Goal: Task Accomplishment & Management: Complete application form

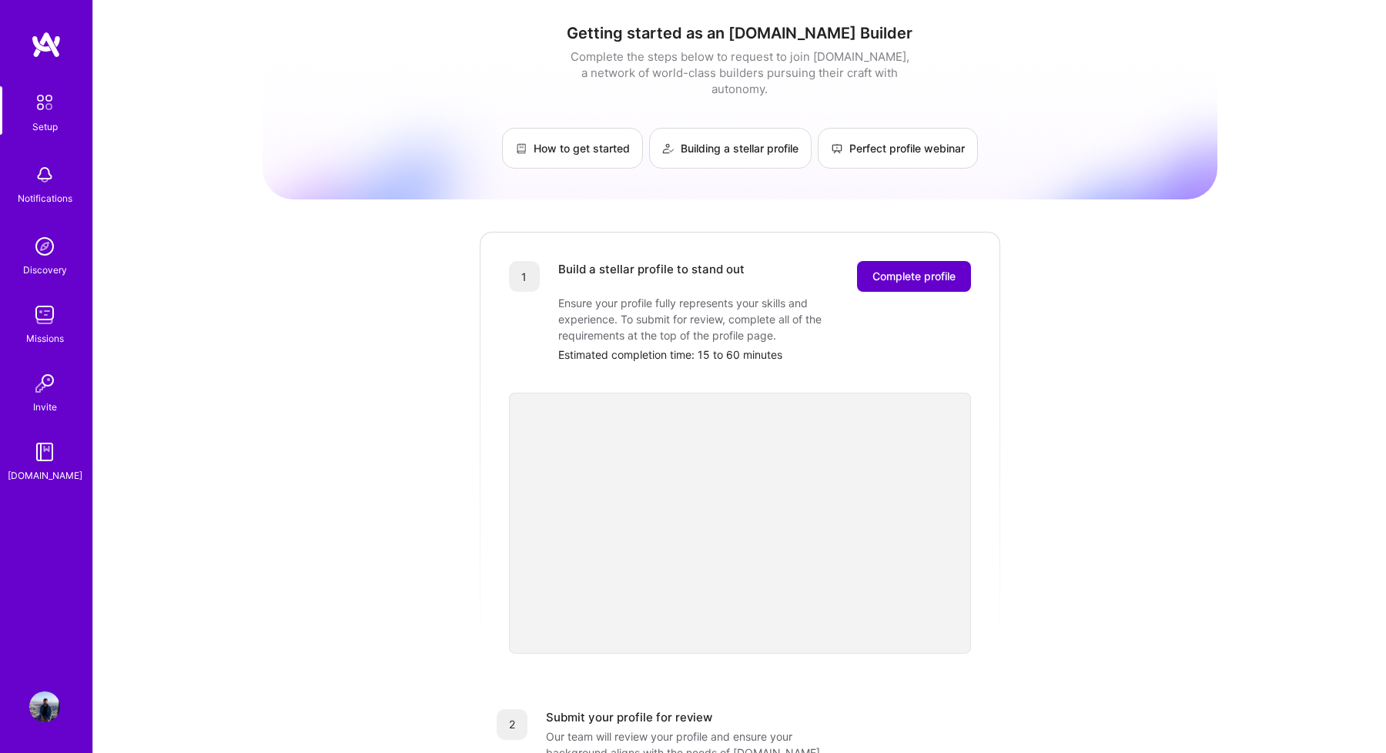
click at [923, 268] on button "Complete profile" at bounding box center [914, 276] width 114 height 31
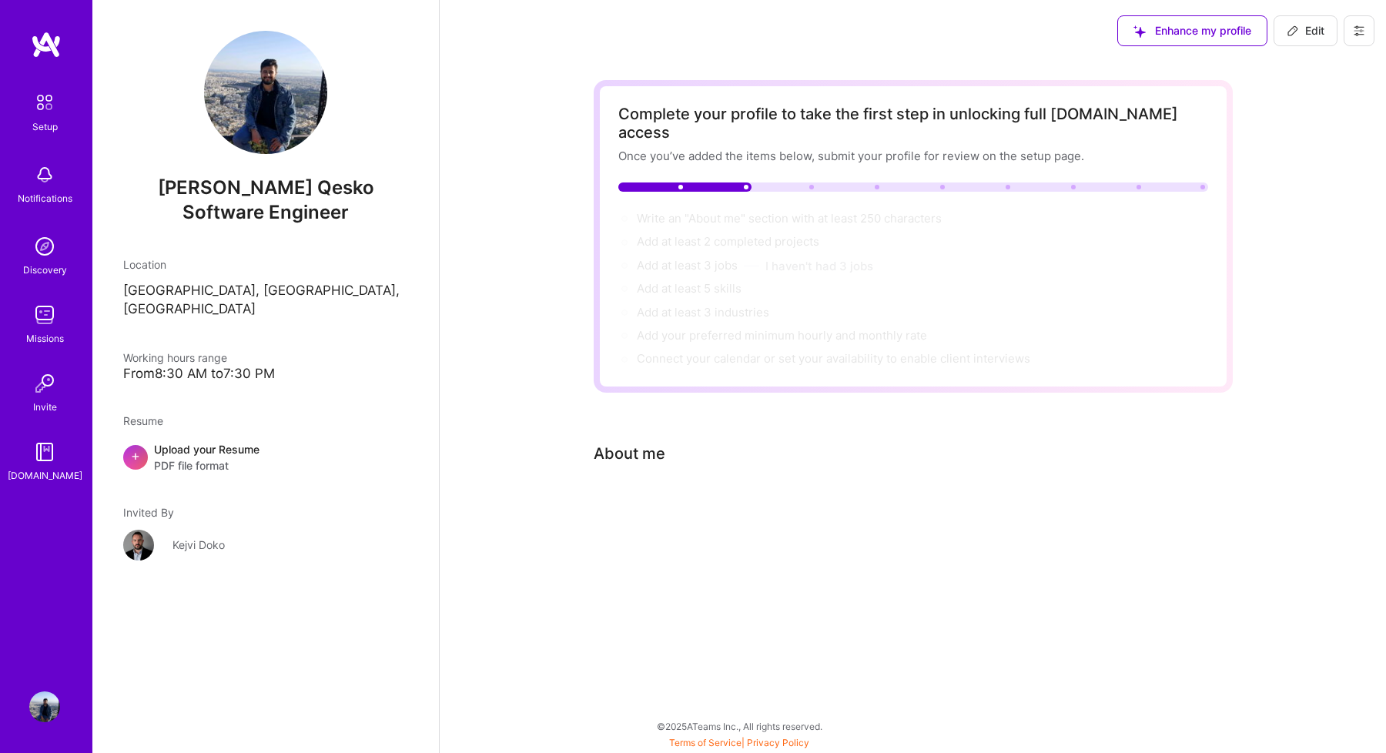
click at [246, 441] on div "Upload your Resume PDF file format" at bounding box center [207, 457] width 106 height 32
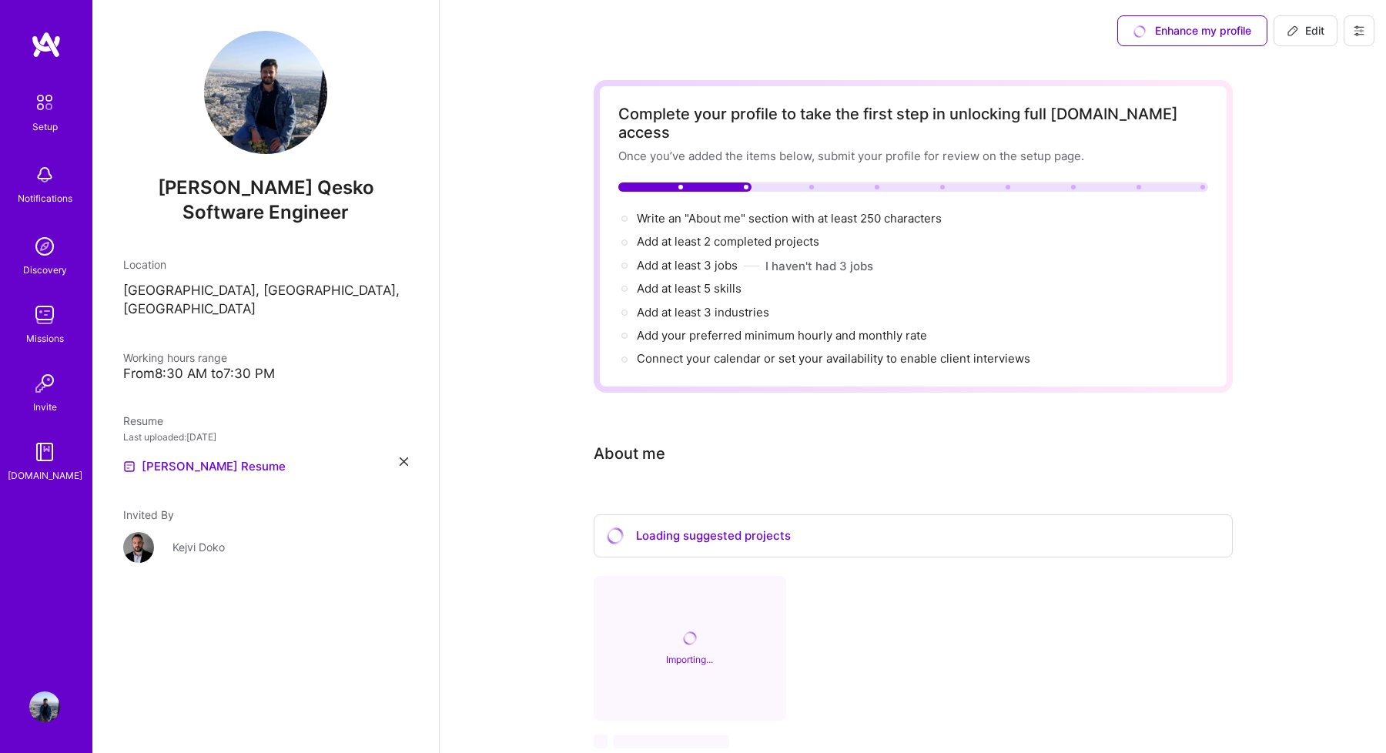
scroll to position [115, 0]
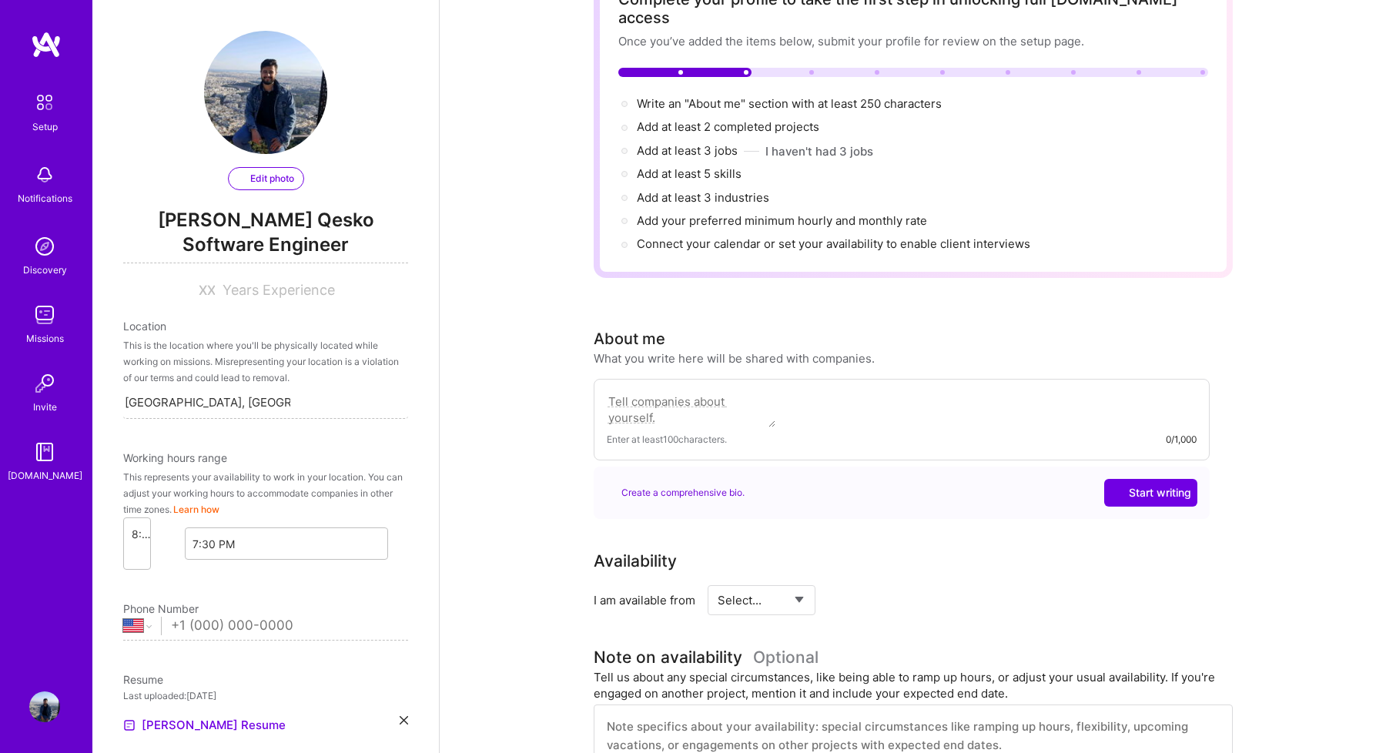
select select "US"
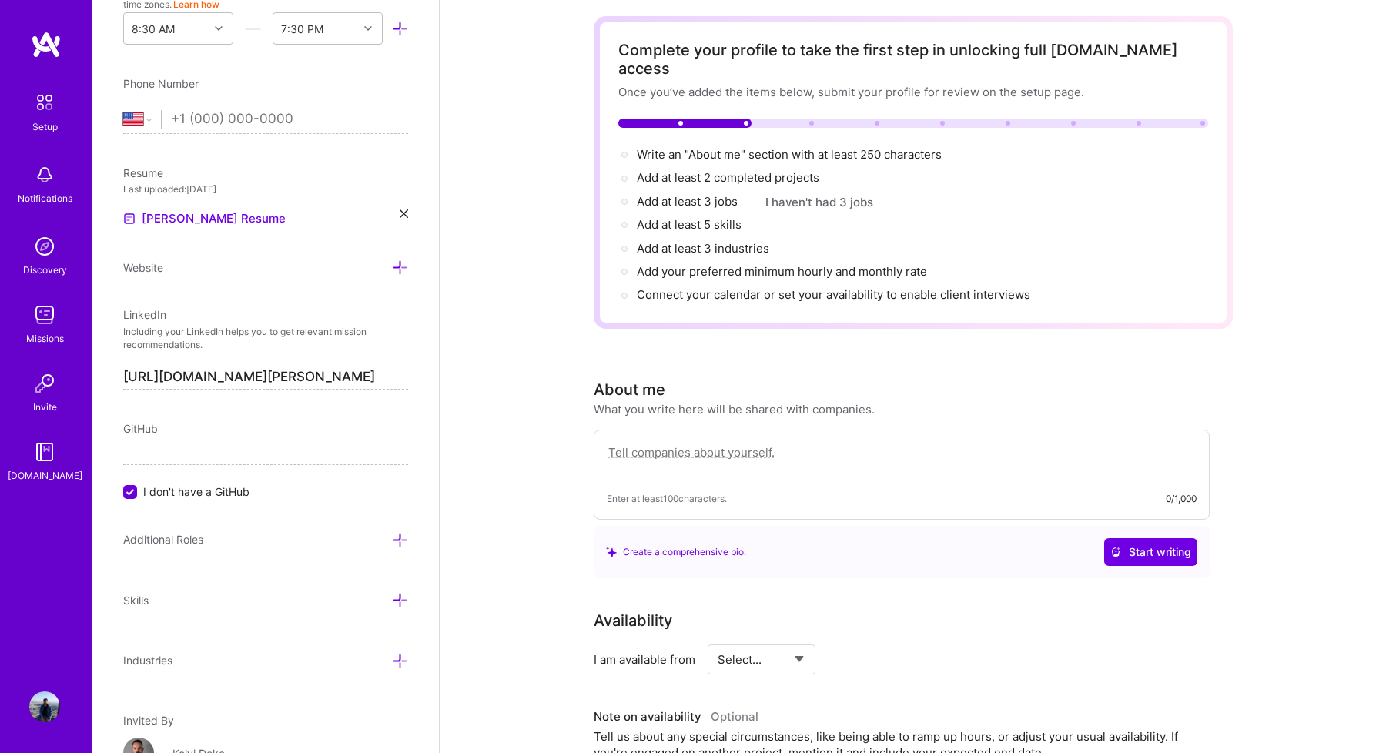
scroll to position [72, 0]
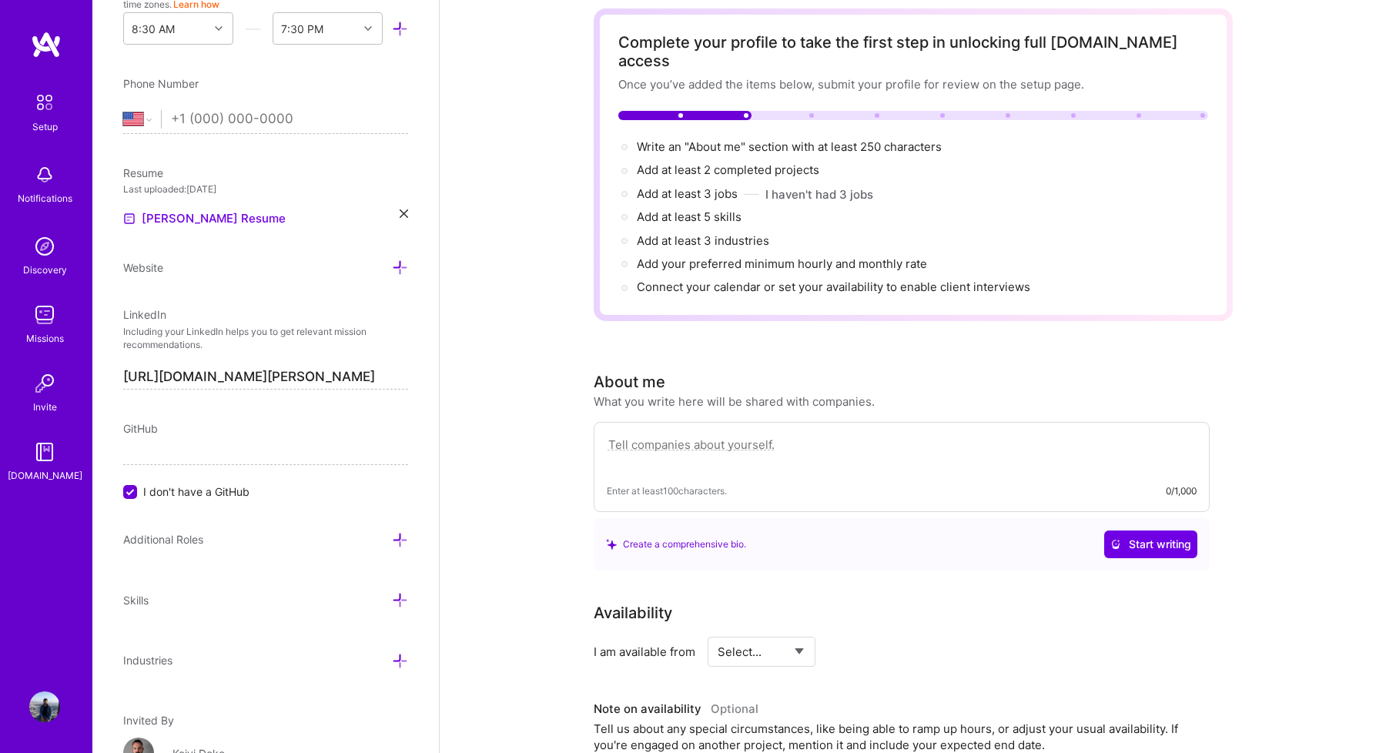
click at [798, 435] on textarea at bounding box center [902, 452] width 590 height 35
paste textarea "I am a motivated engineer with progressive experience over the years. I have wo…"
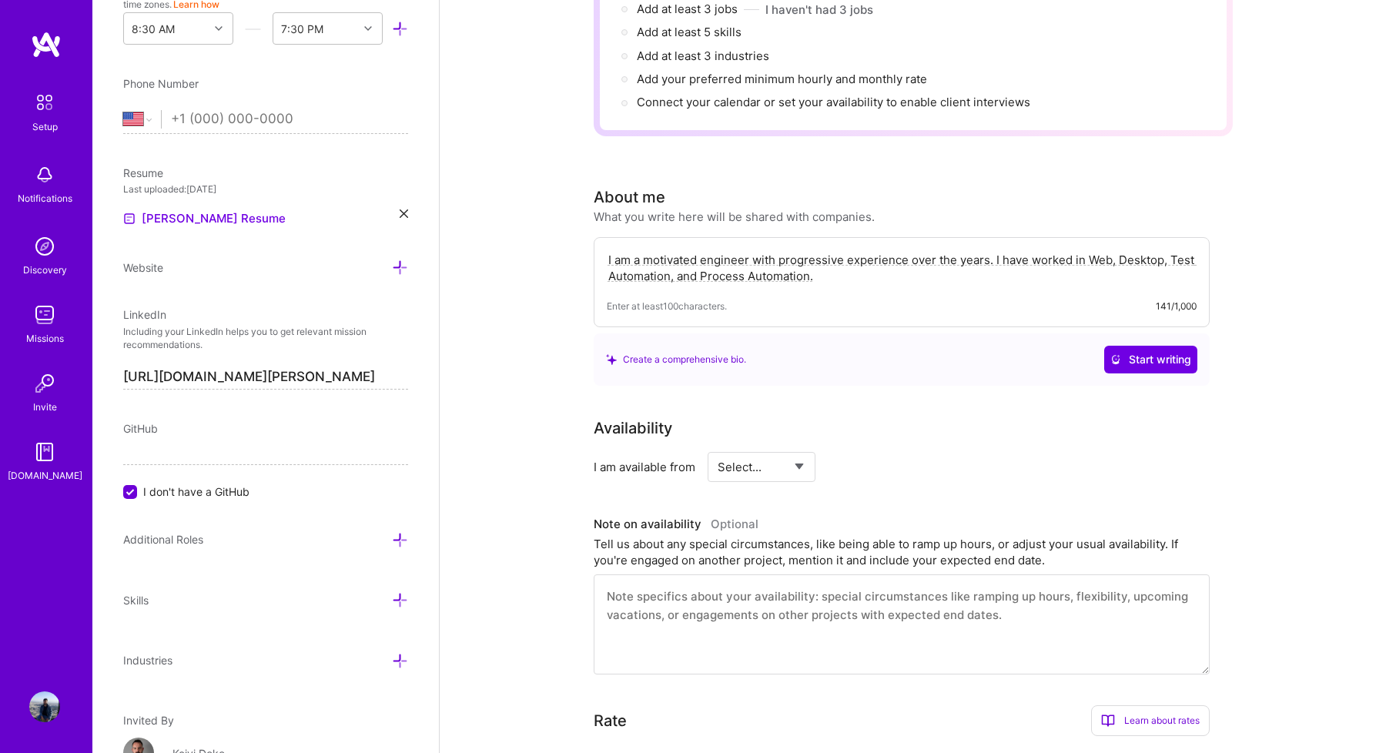
scroll to position [268, 0]
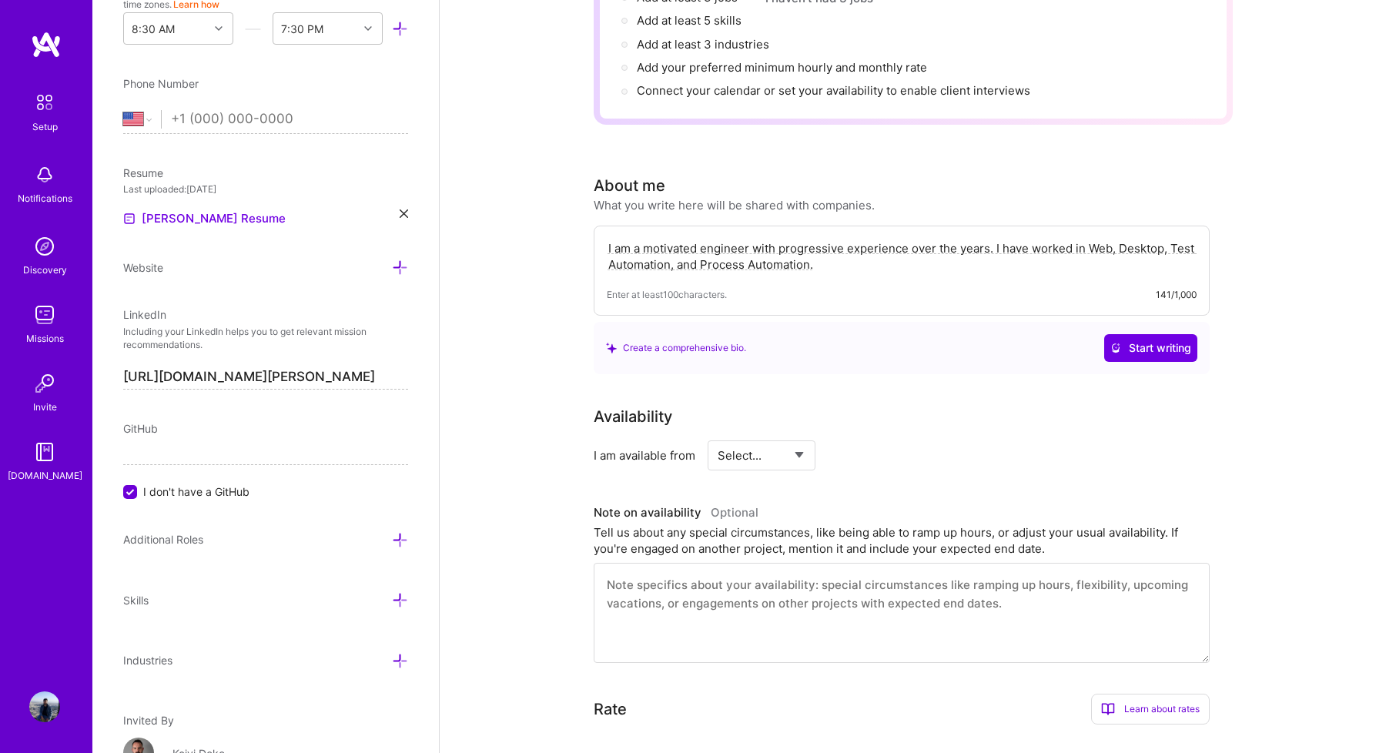
type textarea "I am a motivated engineer with progressive experience over the years. I have wo…"
click at [803, 436] on select "Select... Right Now Future Date Not Available" at bounding box center [762, 455] width 89 height 39
select select "Right Now"
click at [718, 436] on select "Select... Right Now Future Date Not Available" at bounding box center [762, 455] width 89 height 39
click at [872, 444] on input at bounding box center [902, 456] width 92 height 30
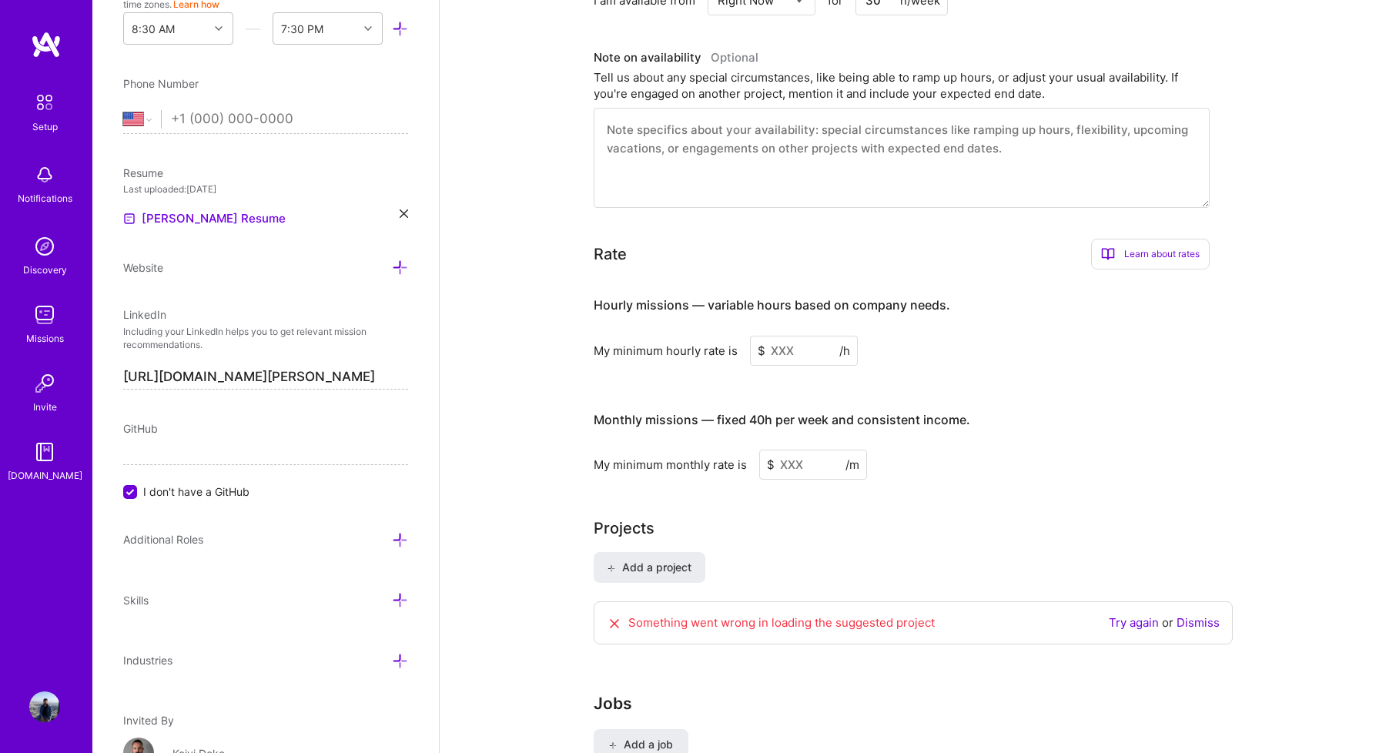
scroll to position [736, 0]
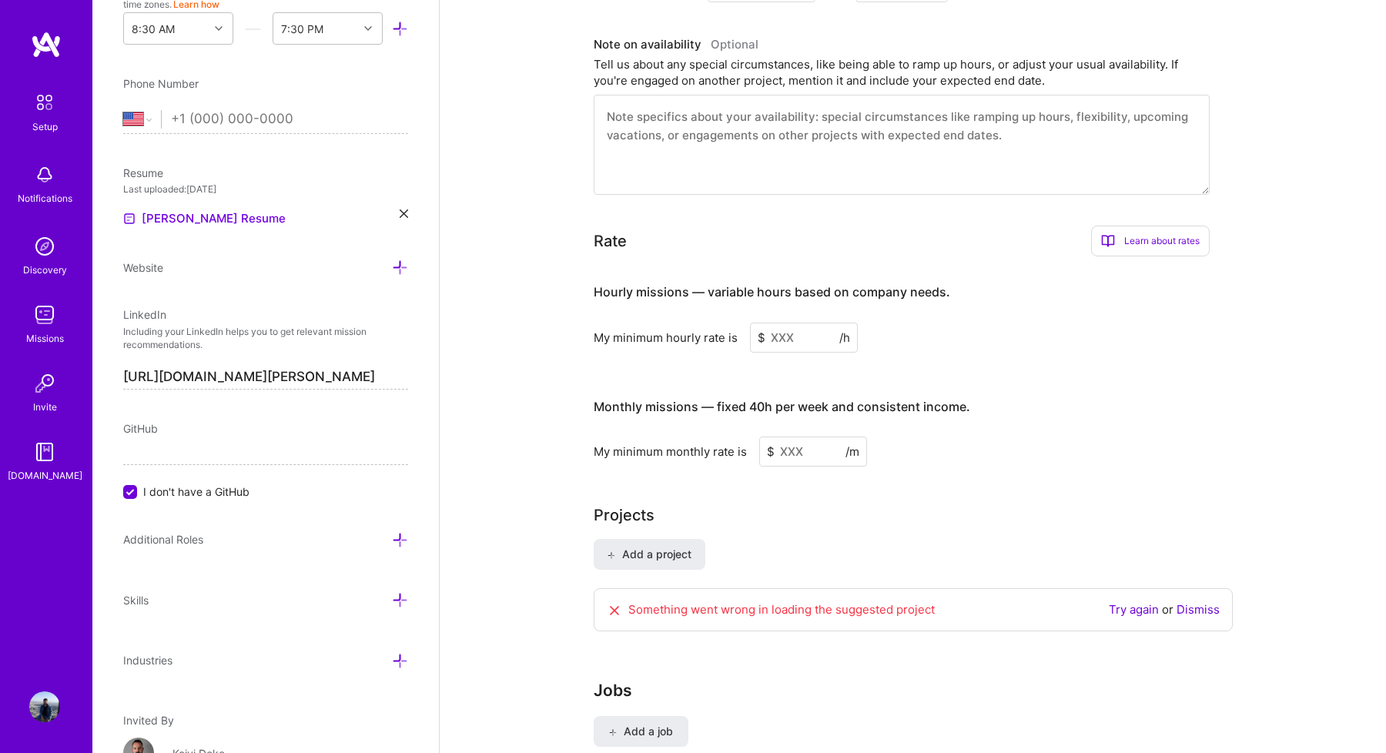
type input "30"
click at [804, 443] on input at bounding box center [813, 452] width 108 height 30
type input "5000"
click at [858, 463] on div "Complete your profile to take the first step in unlocking full [DOMAIN_NAME] ac…" at bounding box center [913, 61] width 639 height 1434
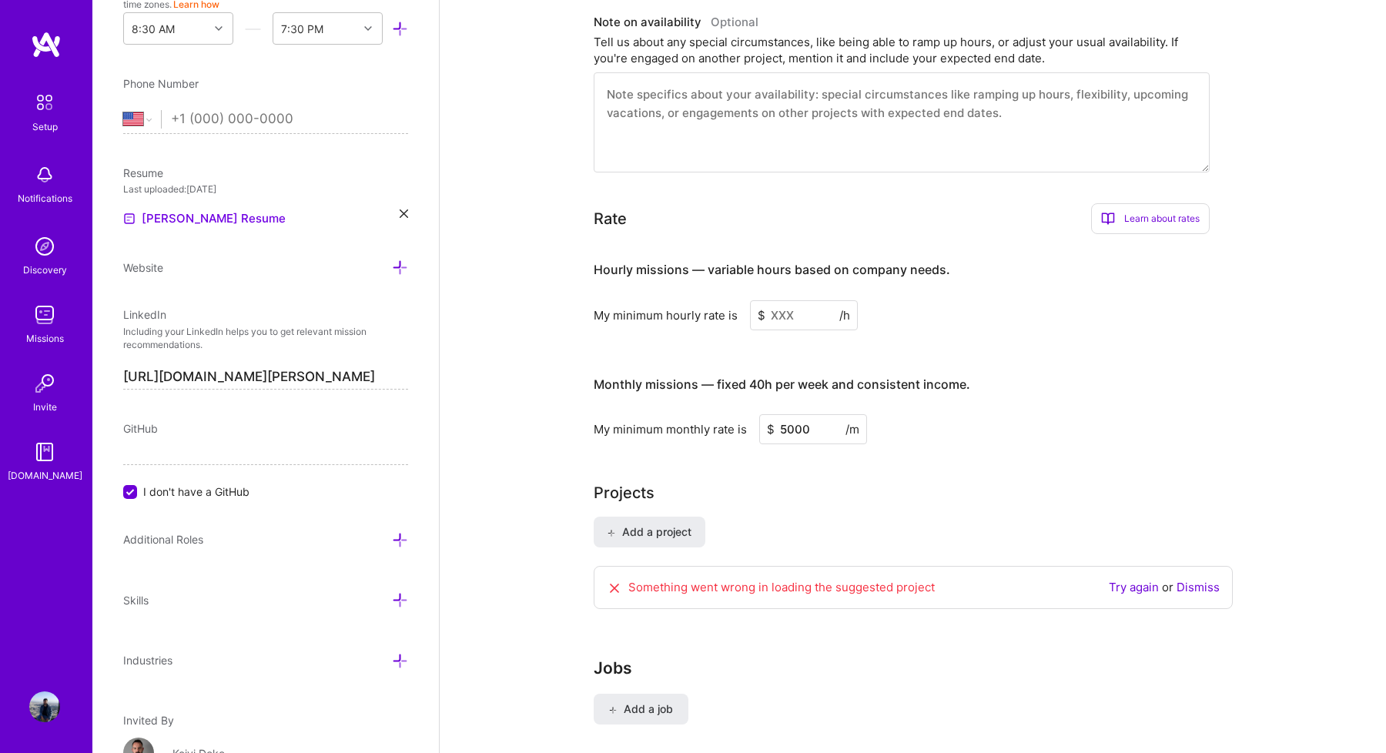
scroll to position [786, 0]
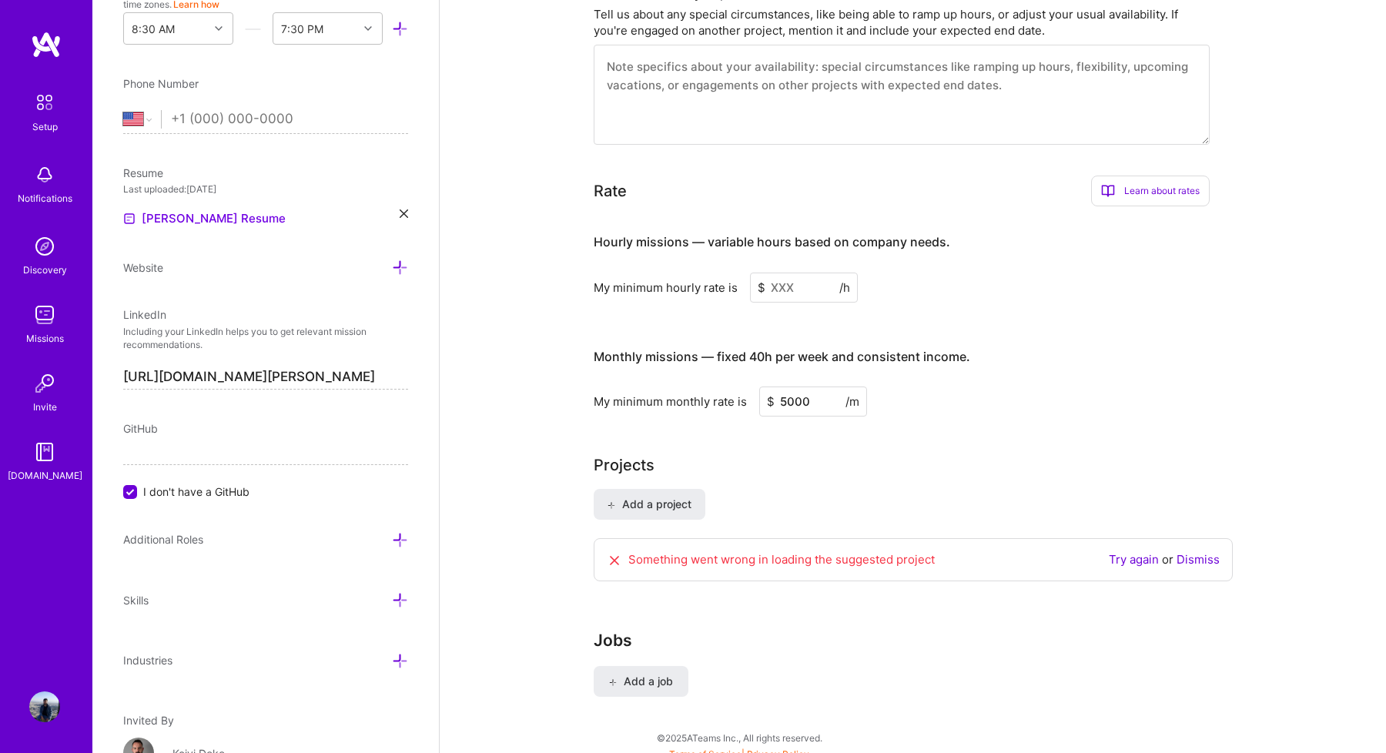
click at [787, 387] on input "5000" at bounding box center [813, 402] width 108 height 30
type input "6000"
click at [823, 432] on div "Complete your profile to take the first step in unlocking full [DOMAIN_NAME] ac…" at bounding box center [913, 11] width 639 height 1434
click at [796, 273] on input at bounding box center [804, 288] width 108 height 30
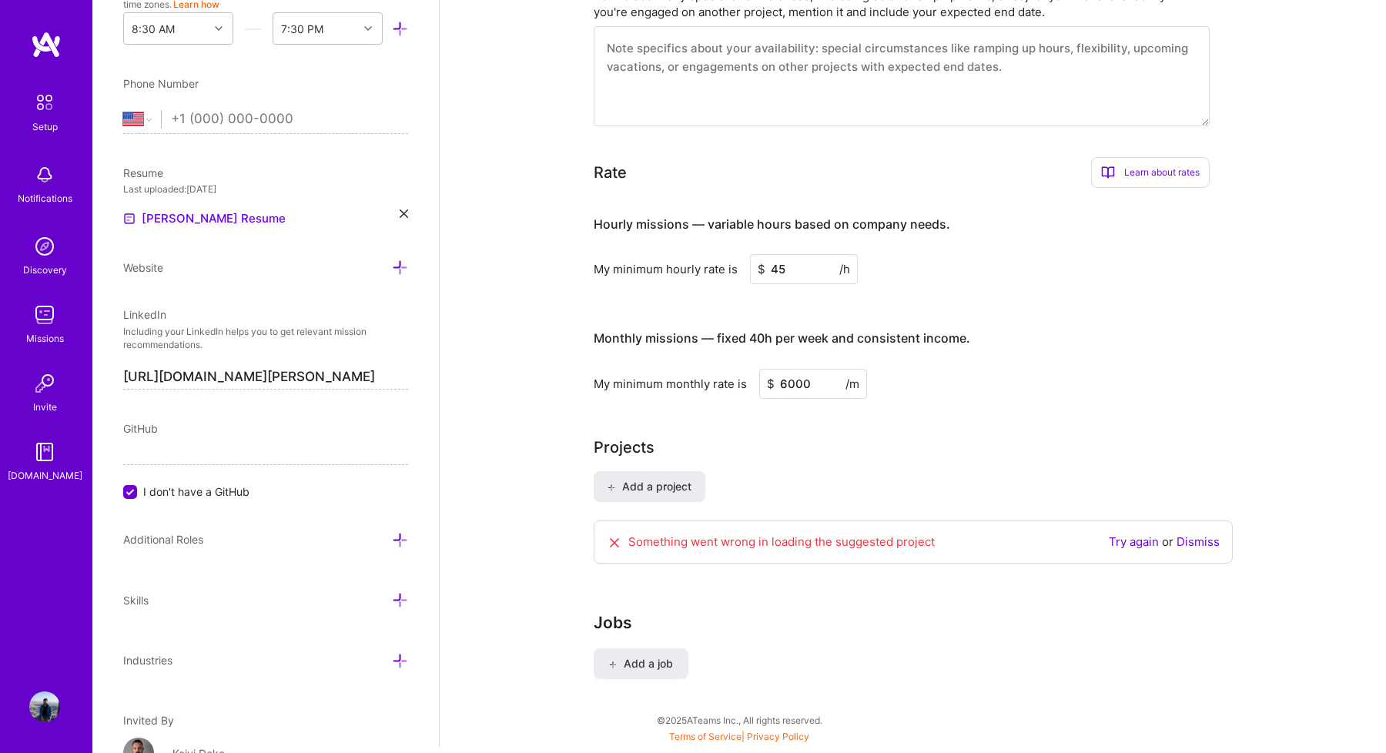
scroll to position [763, 0]
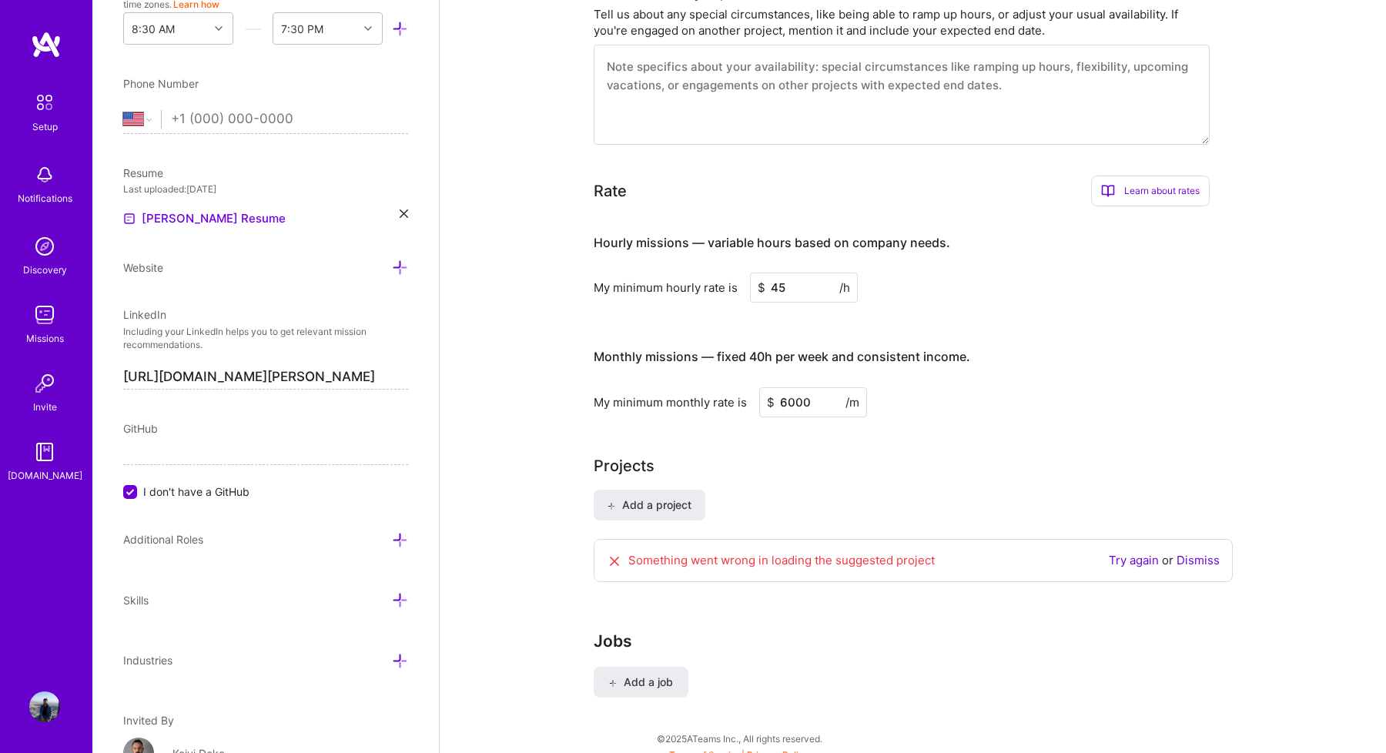
type input "45"
click at [1031, 310] on div "Hourly missions — variable hours based on company needs. My minimum hourly rate…" at bounding box center [902, 318] width 616 height 198
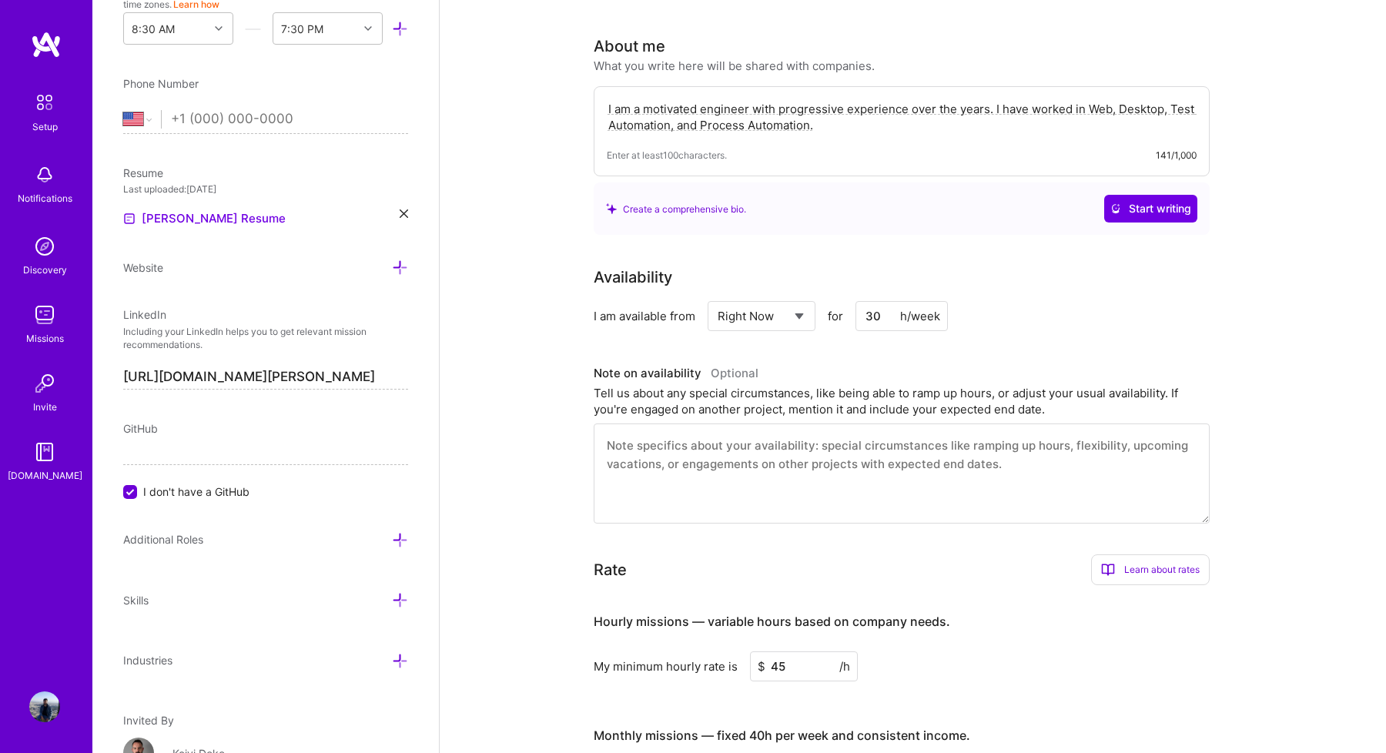
scroll to position [0, 0]
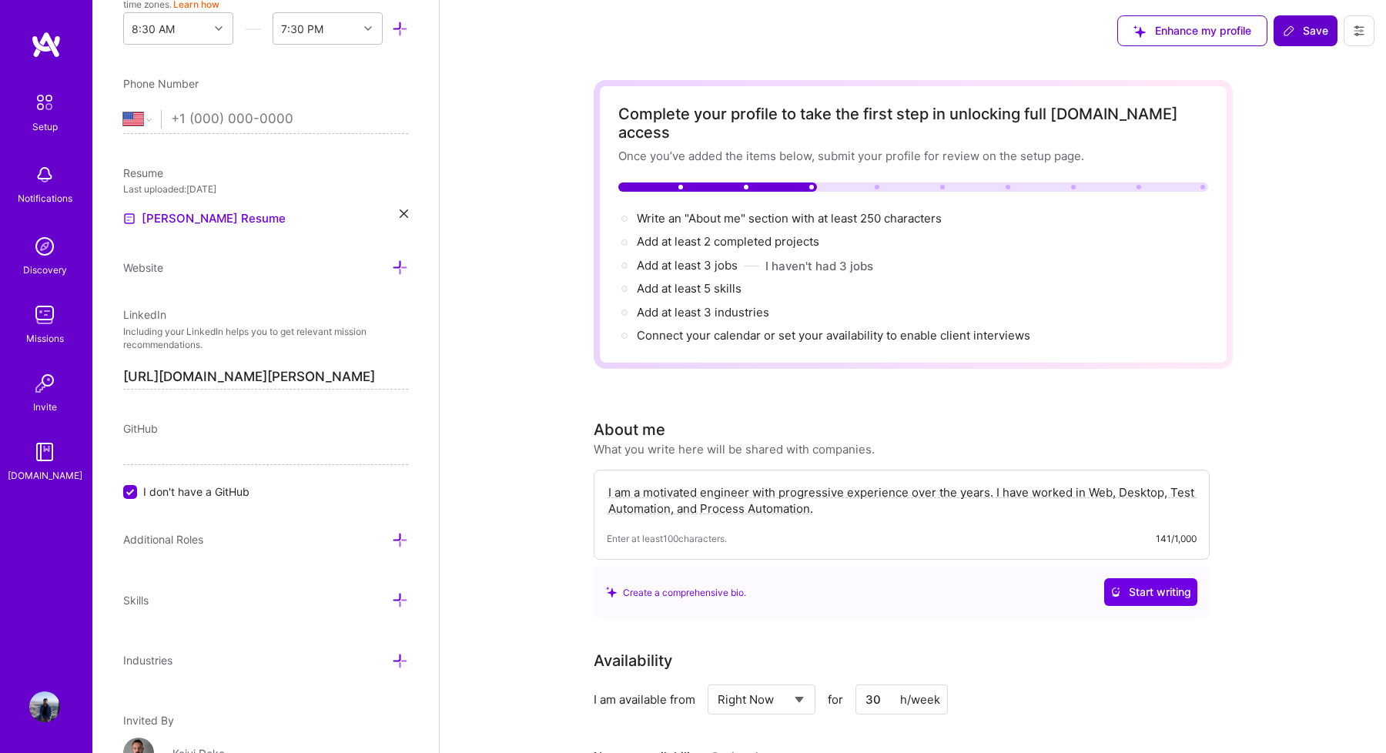
click at [1285, 38] on span "Save" at bounding box center [1305, 30] width 45 height 15
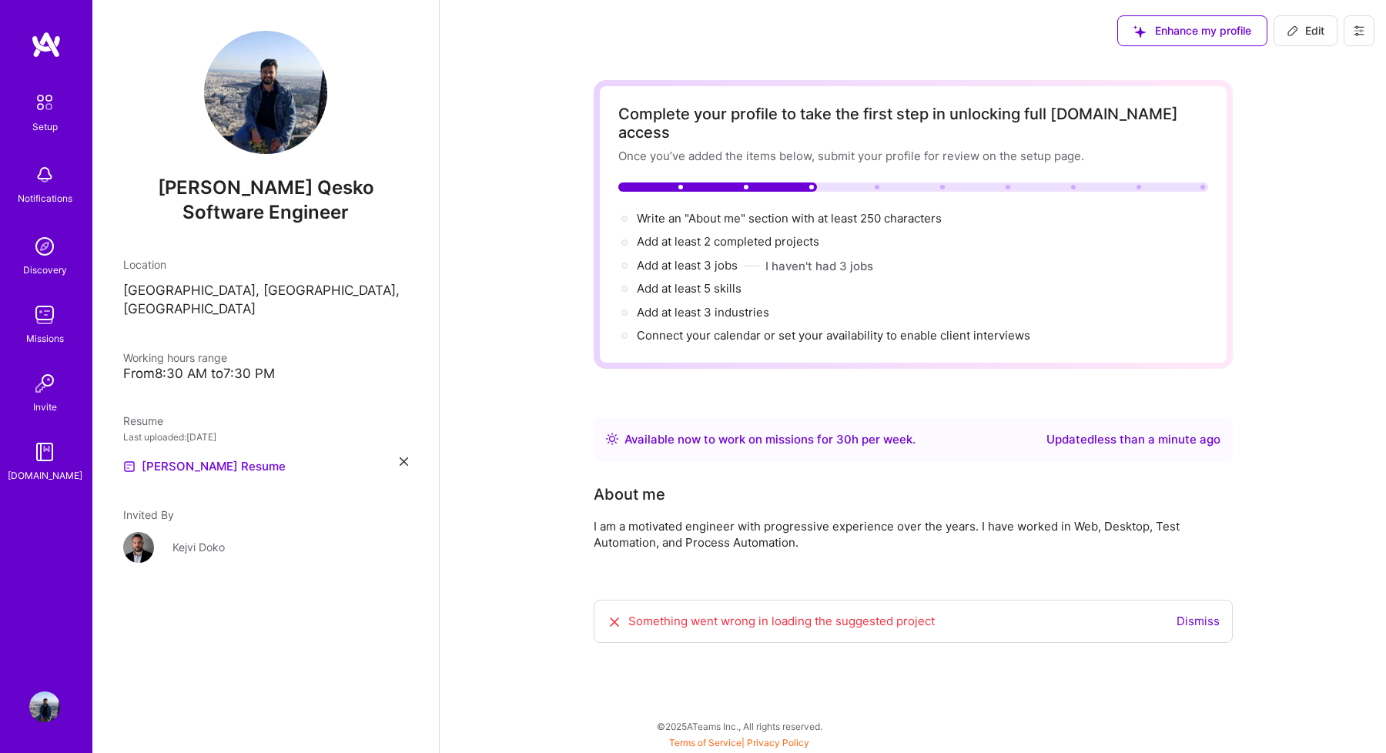
click at [42, 120] on div "Setup" at bounding box center [44, 127] width 25 height 16
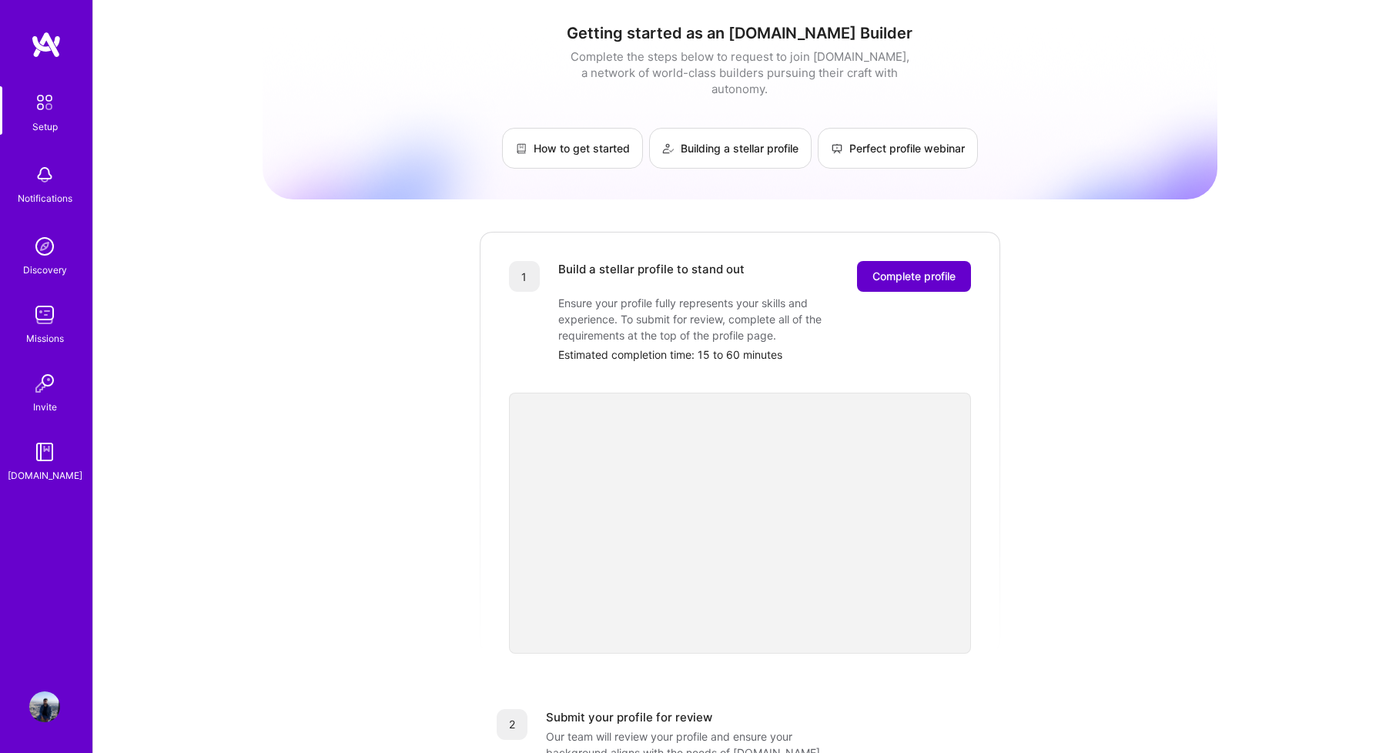
click at [883, 261] on button "Complete profile" at bounding box center [914, 276] width 114 height 31
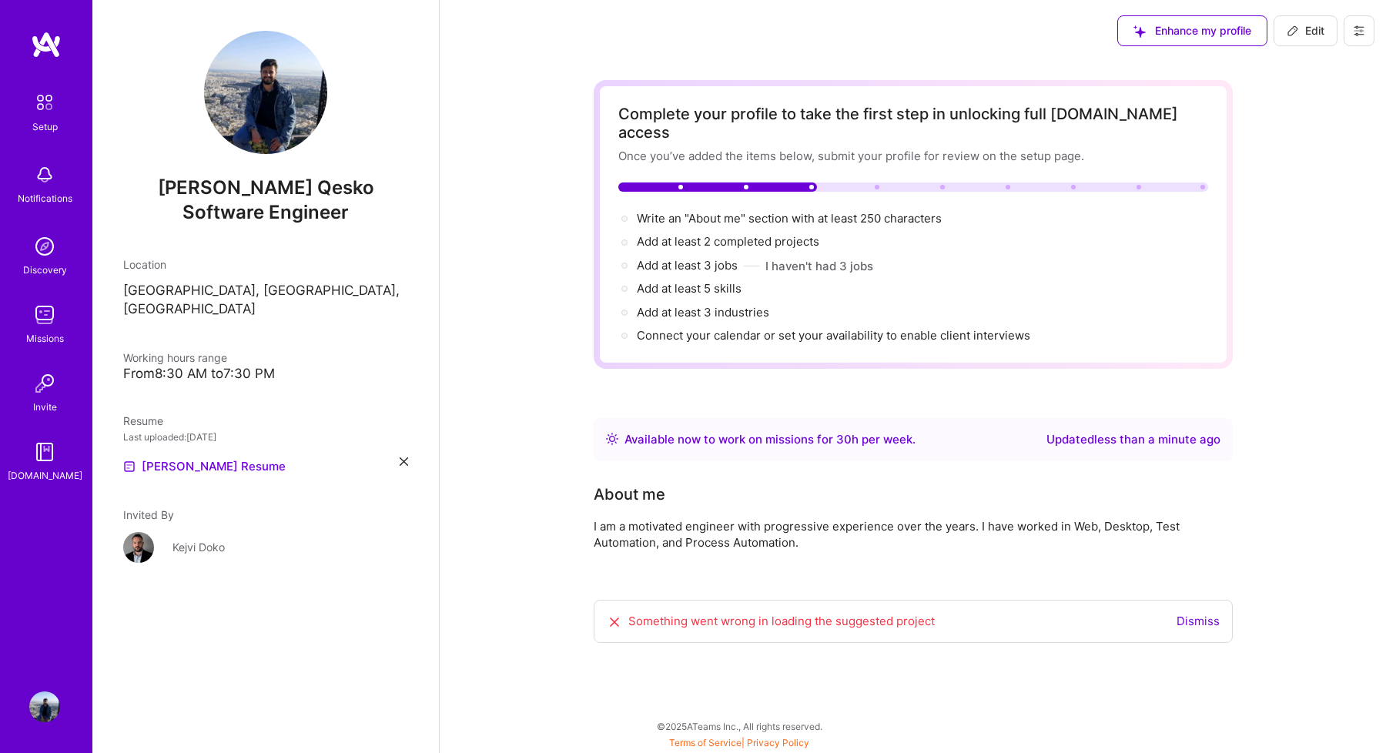
click at [1280, 26] on button "Edit" at bounding box center [1306, 30] width 64 height 31
select select "US"
select select "Right Now"
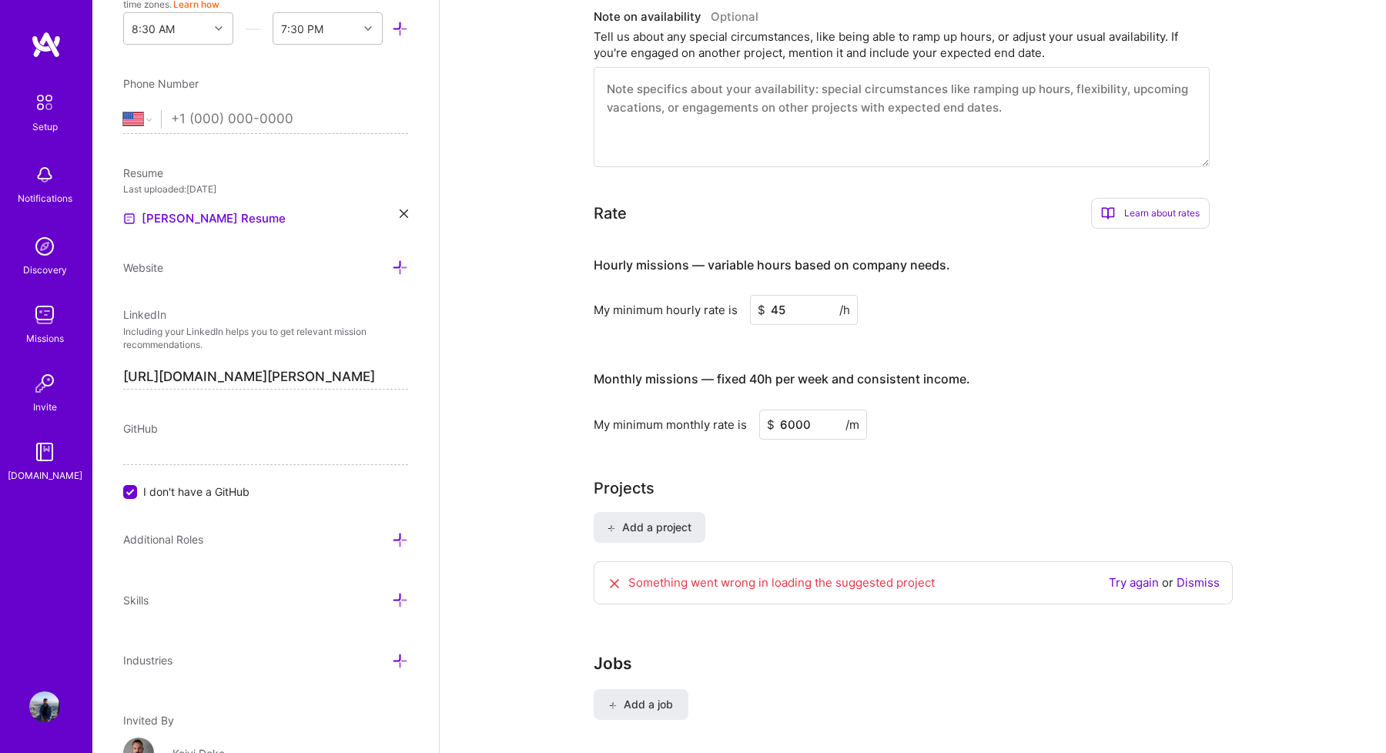
scroll to position [763, 0]
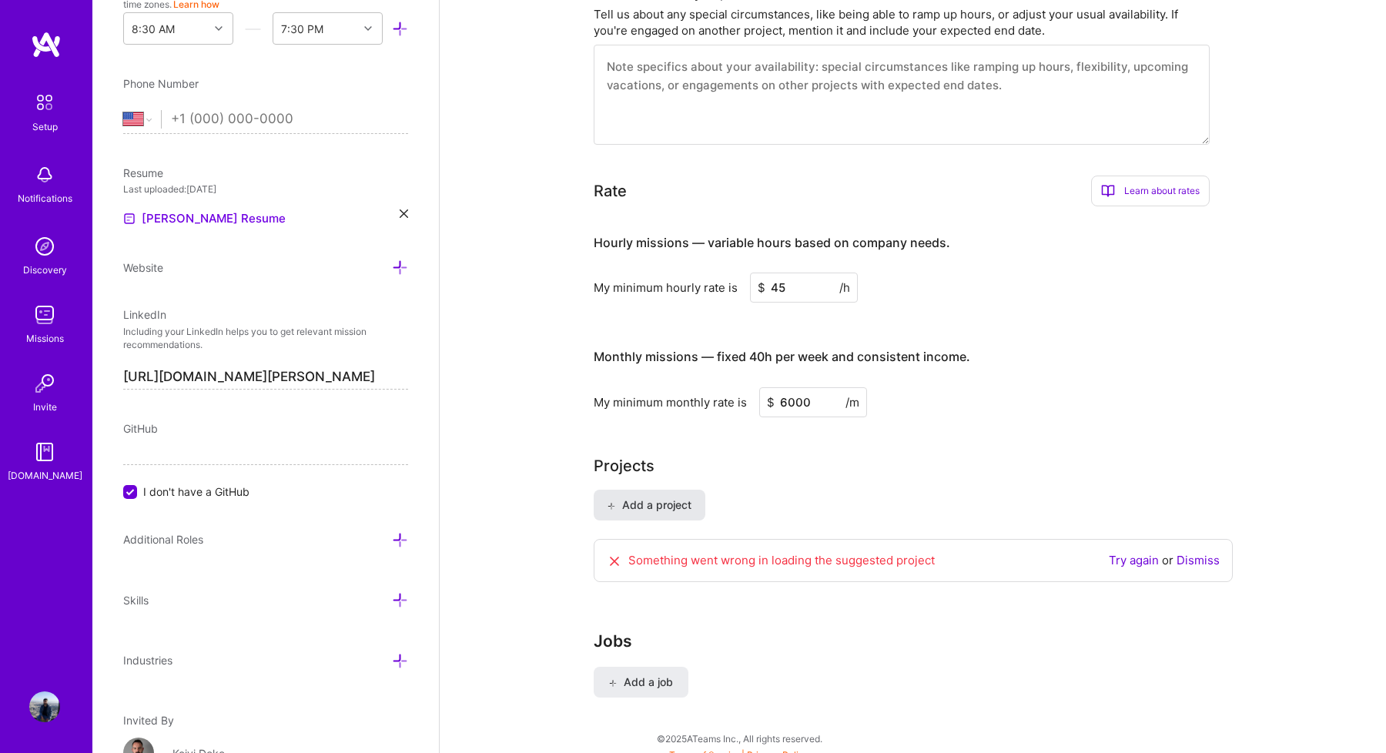
click at [673, 490] on button "Add a project" at bounding box center [650, 505] width 112 height 31
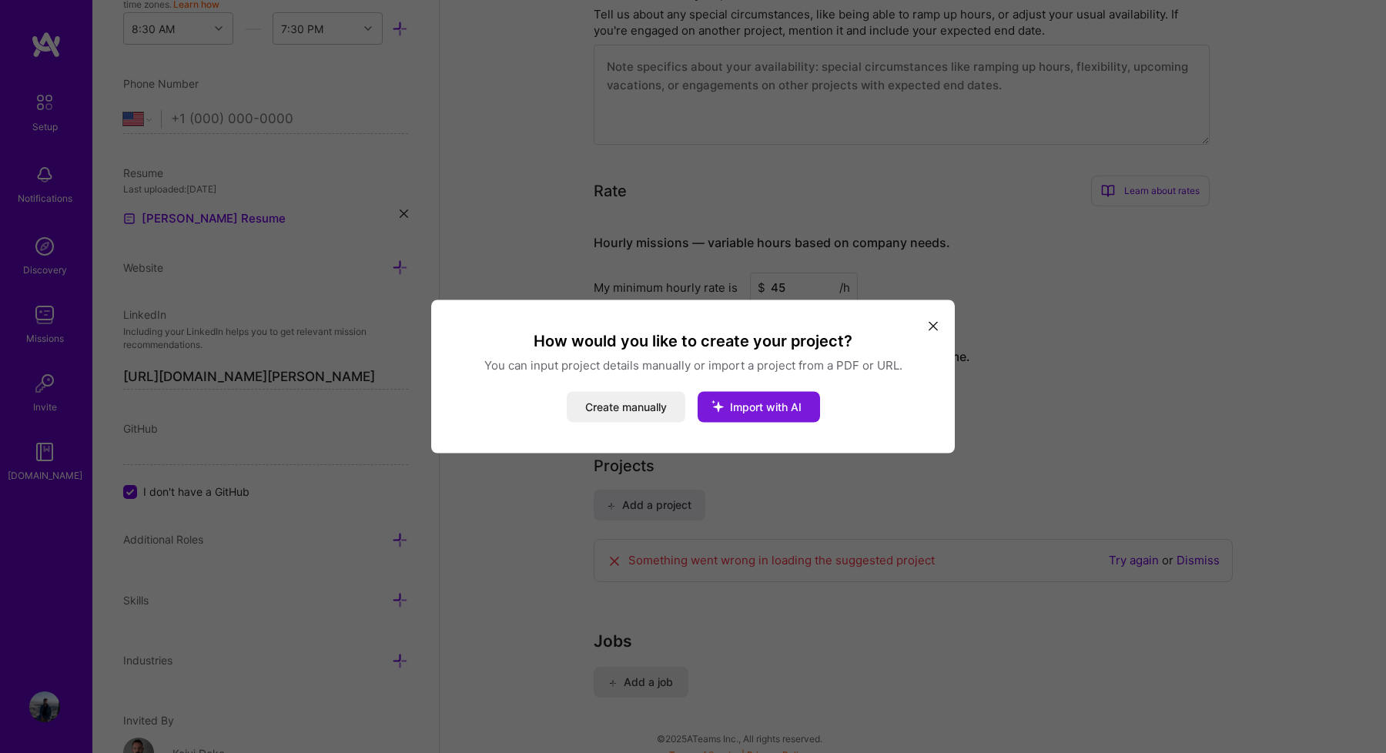
click at [749, 401] on span "Import with AI" at bounding box center [766, 407] width 72 height 13
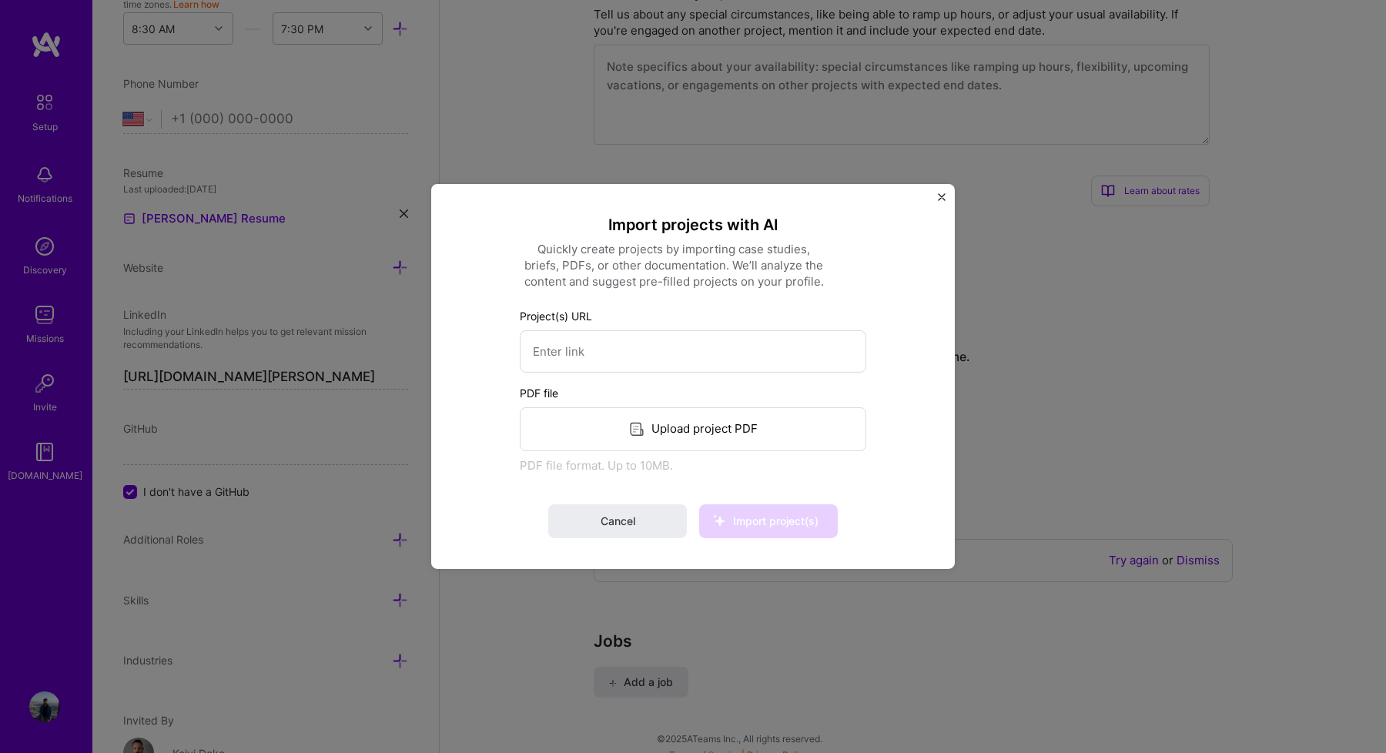
click at [937, 195] on div "Import projects with AI Quickly create projects by importing case studies, brie…" at bounding box center [693, 376] width 524 height 385
click at [944, 196] on img "Close" at bounding box center [942, 197] width 8 height 8
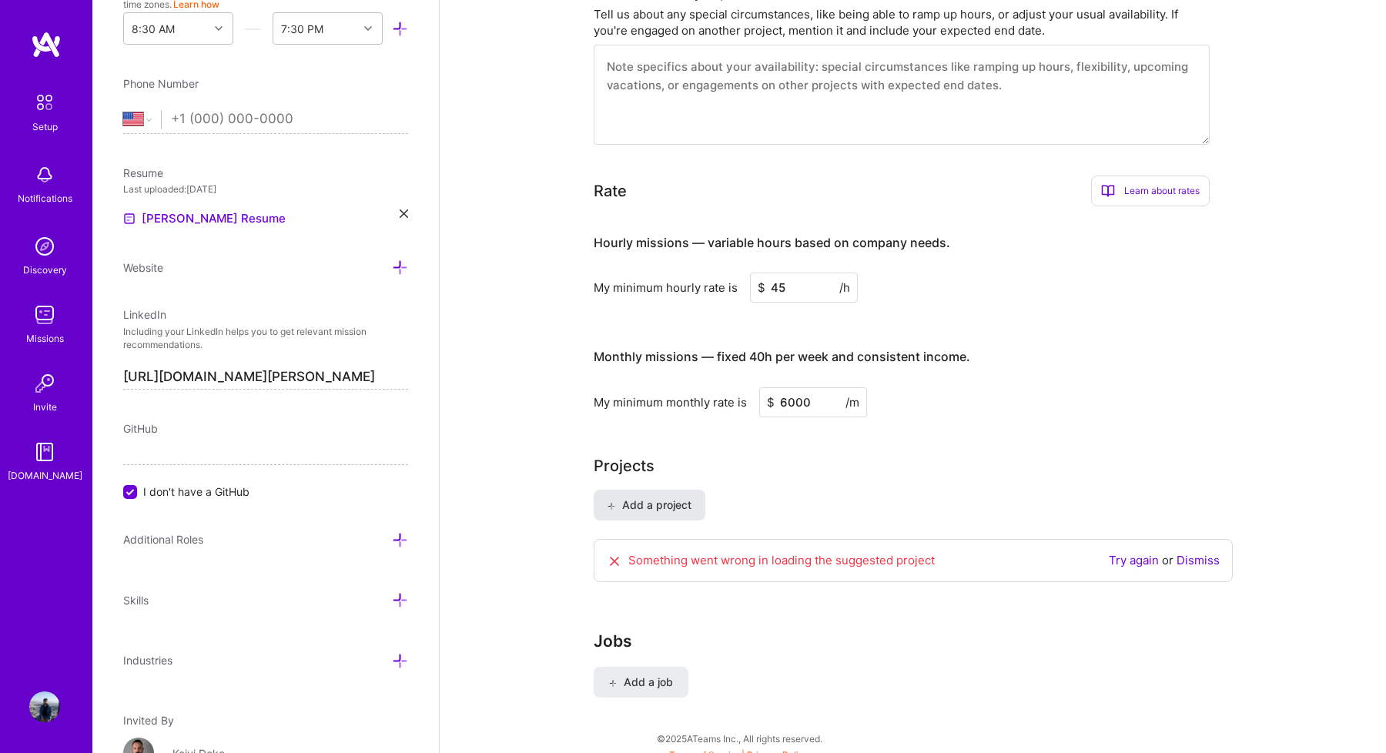
click at [672, 498] on span "Add a project" at bounding box center [649, 505] width 84 height 15
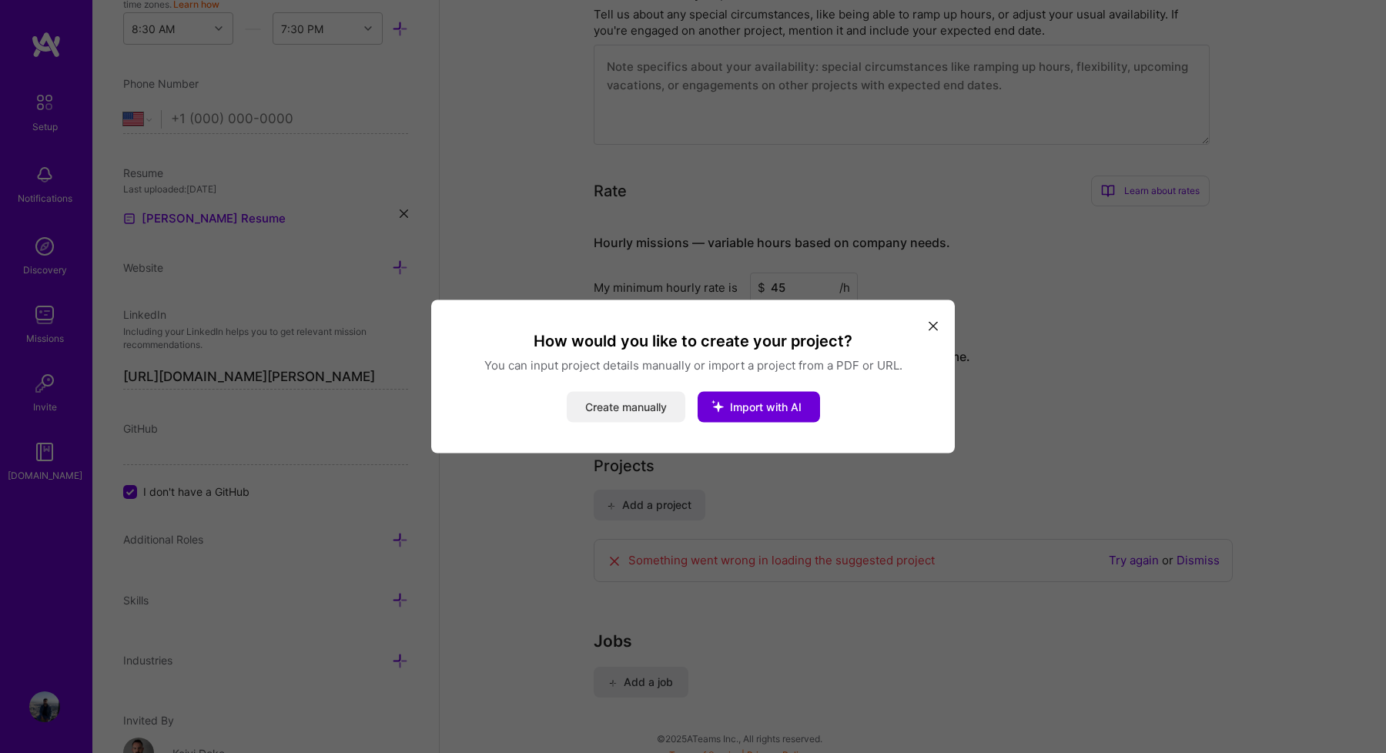
click at [637, 405] on button "Create manually" at bounding box center [626, 407] width 119 height 31
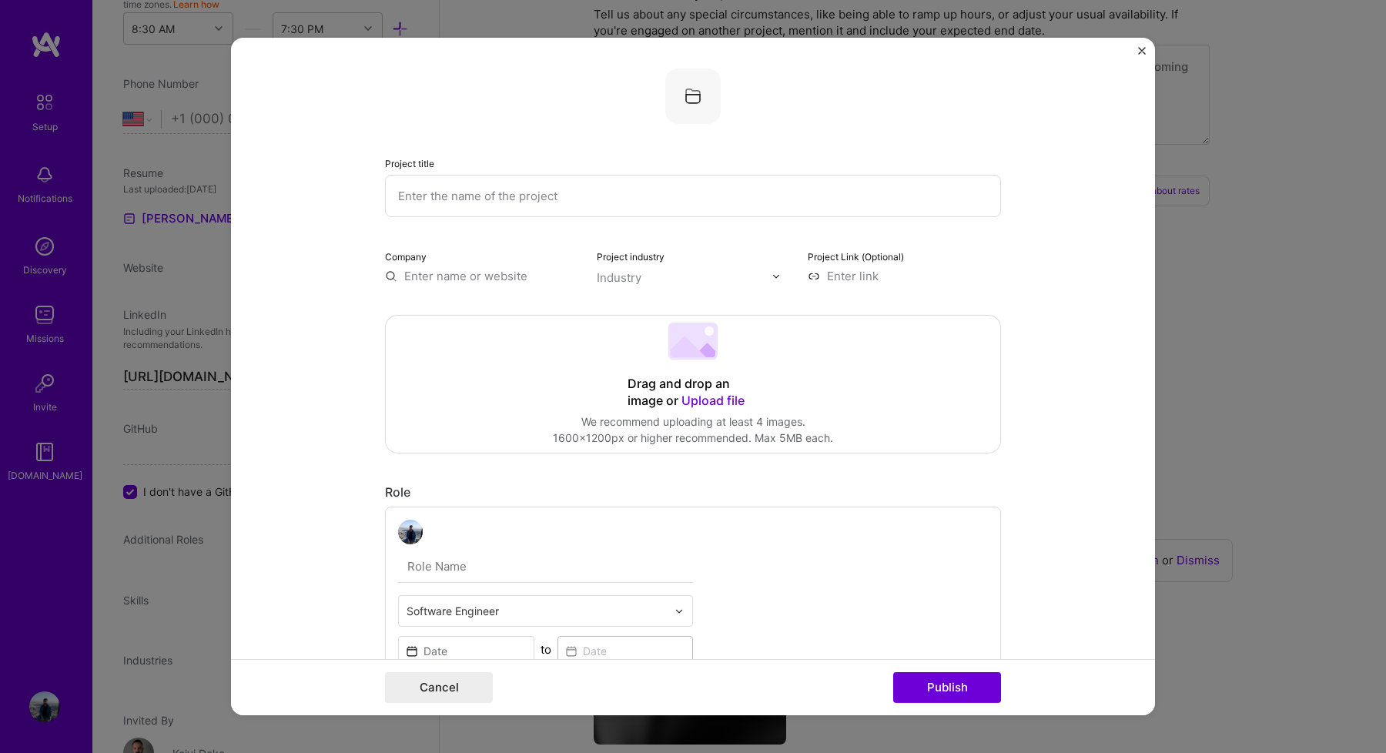
click at [642, 277] on input "text" at bounding box center [685, 278] width 176 height 16
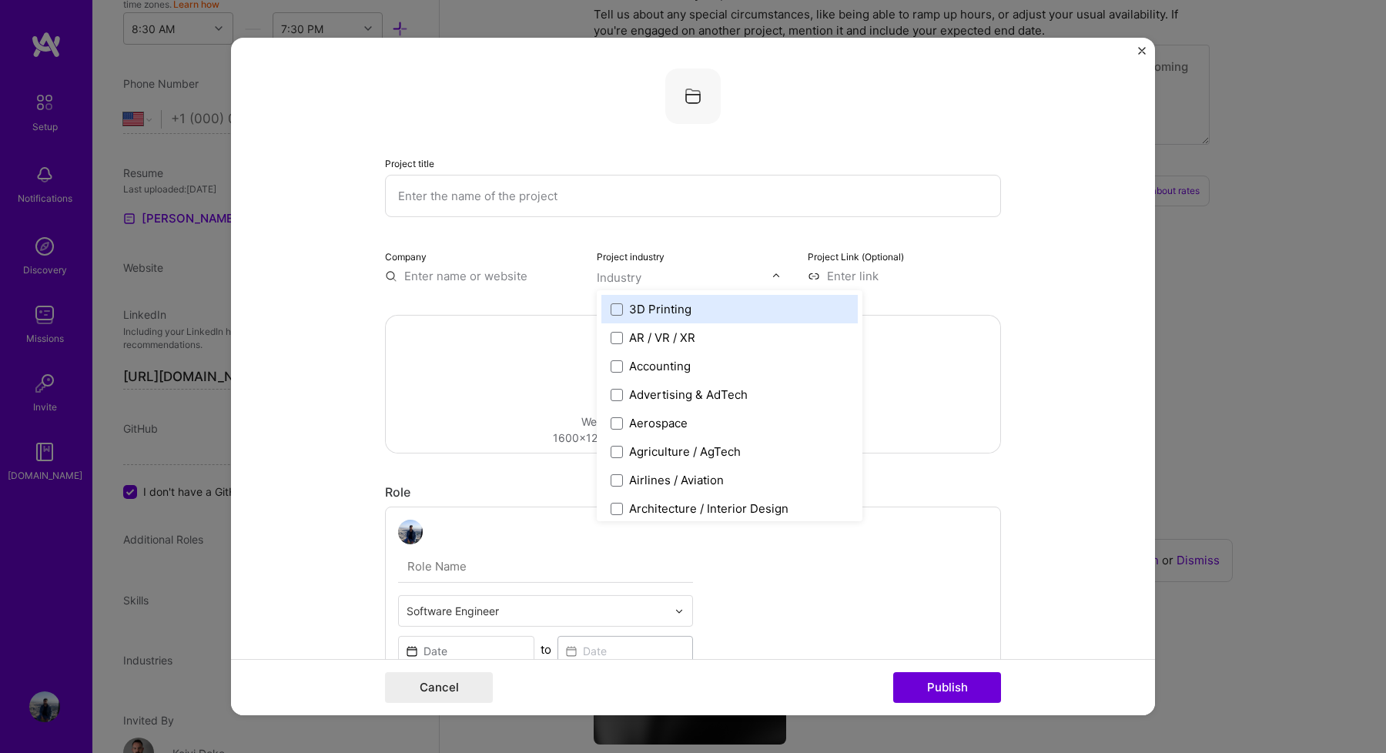
click at [668, 270] on div at bounding box center [685, 277] width 176 height 19
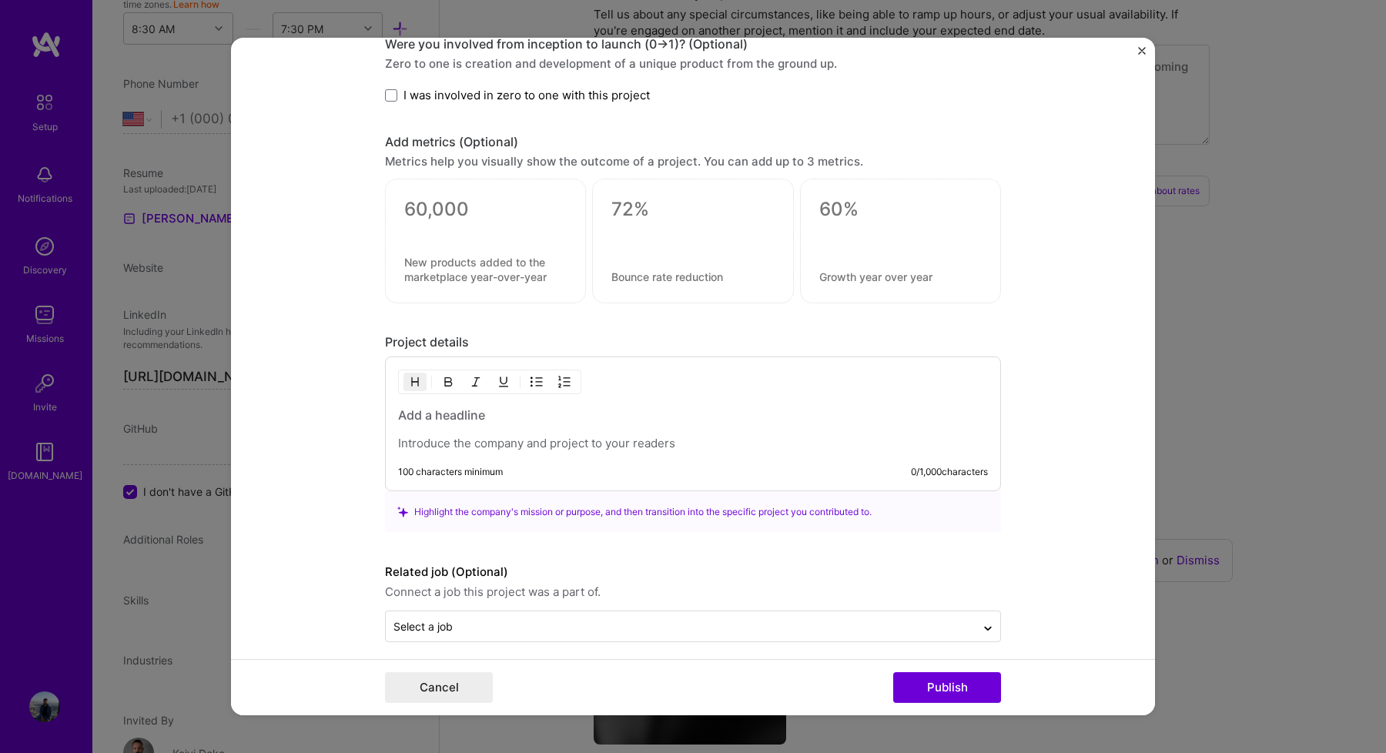
scroll to position [939, 0]
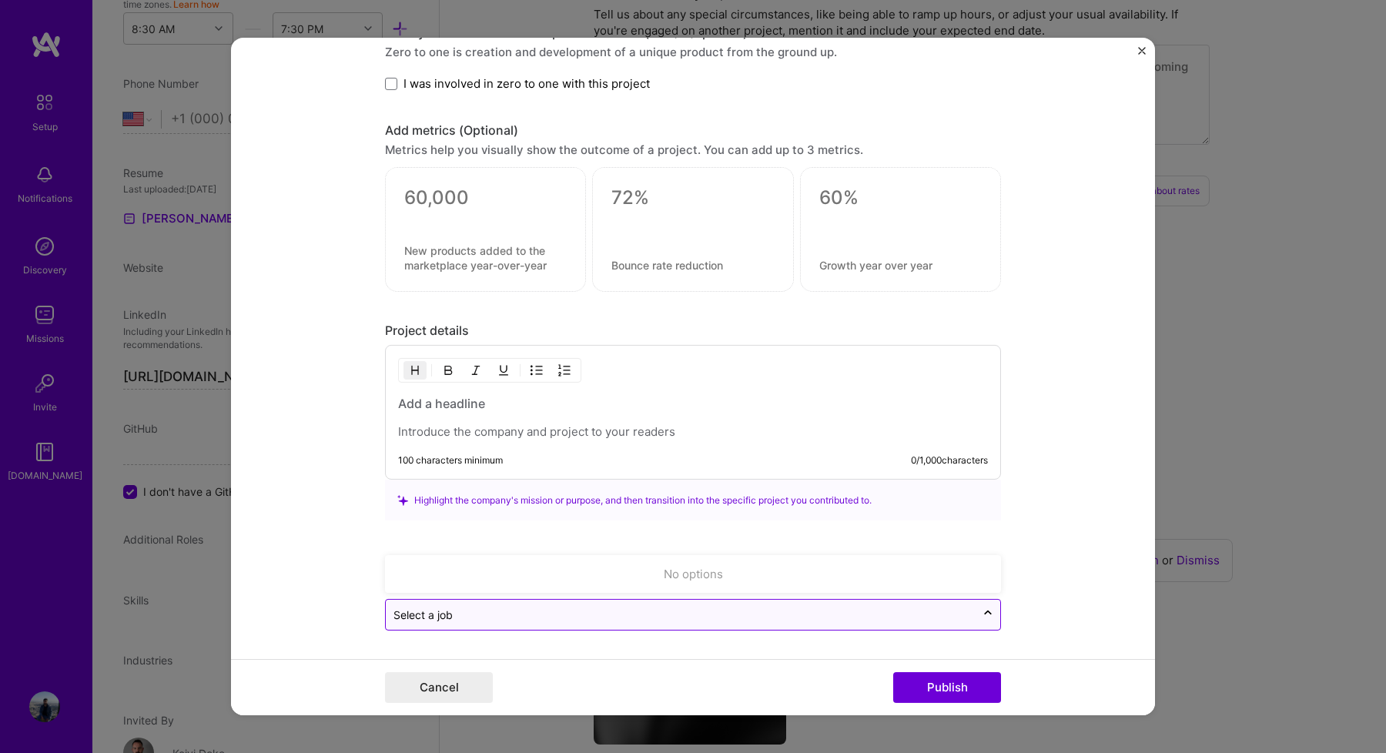
click at [508, 609] on input "text" at bounding box center [681, 615] width 575 height 16
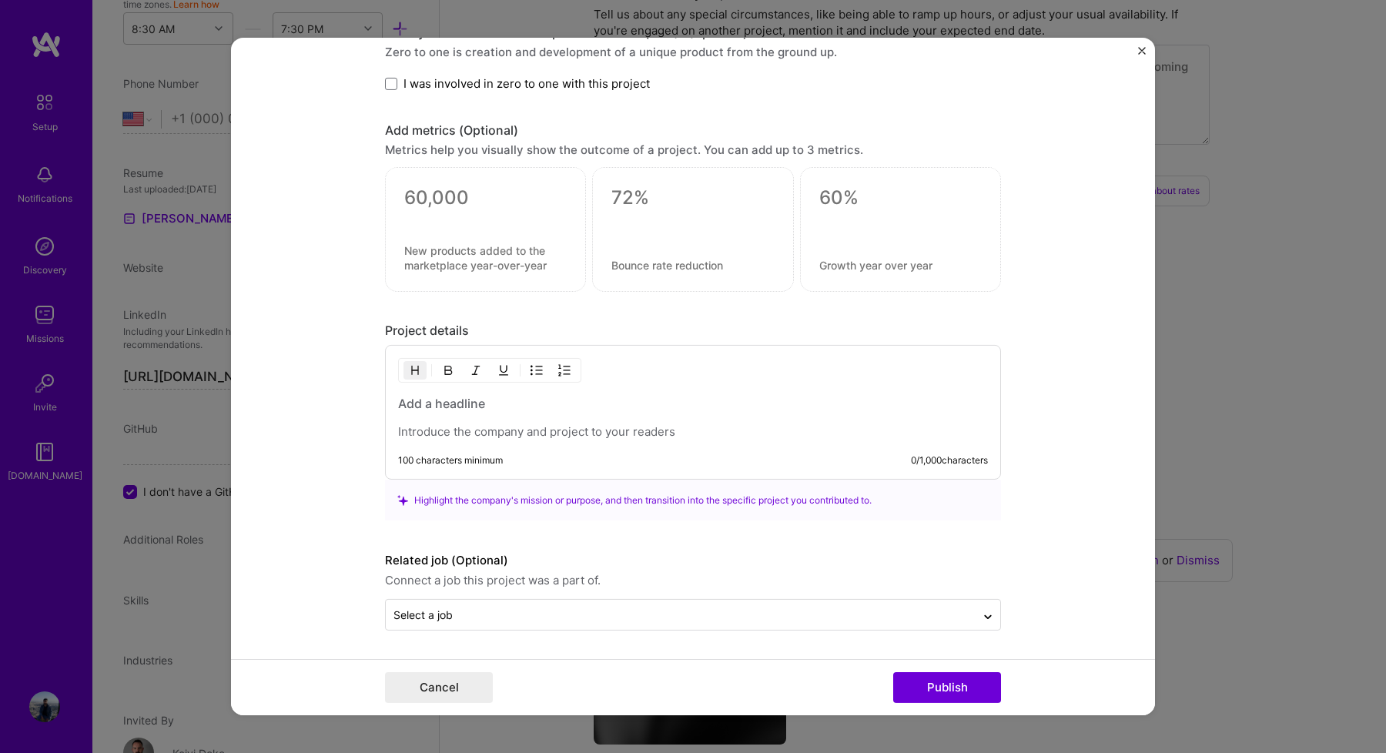
click at [330, 525] on form "Project title Company Project industry Industry Project Link (Optional) Drag an…" at bounding box center [693, 377] width 924 height 678
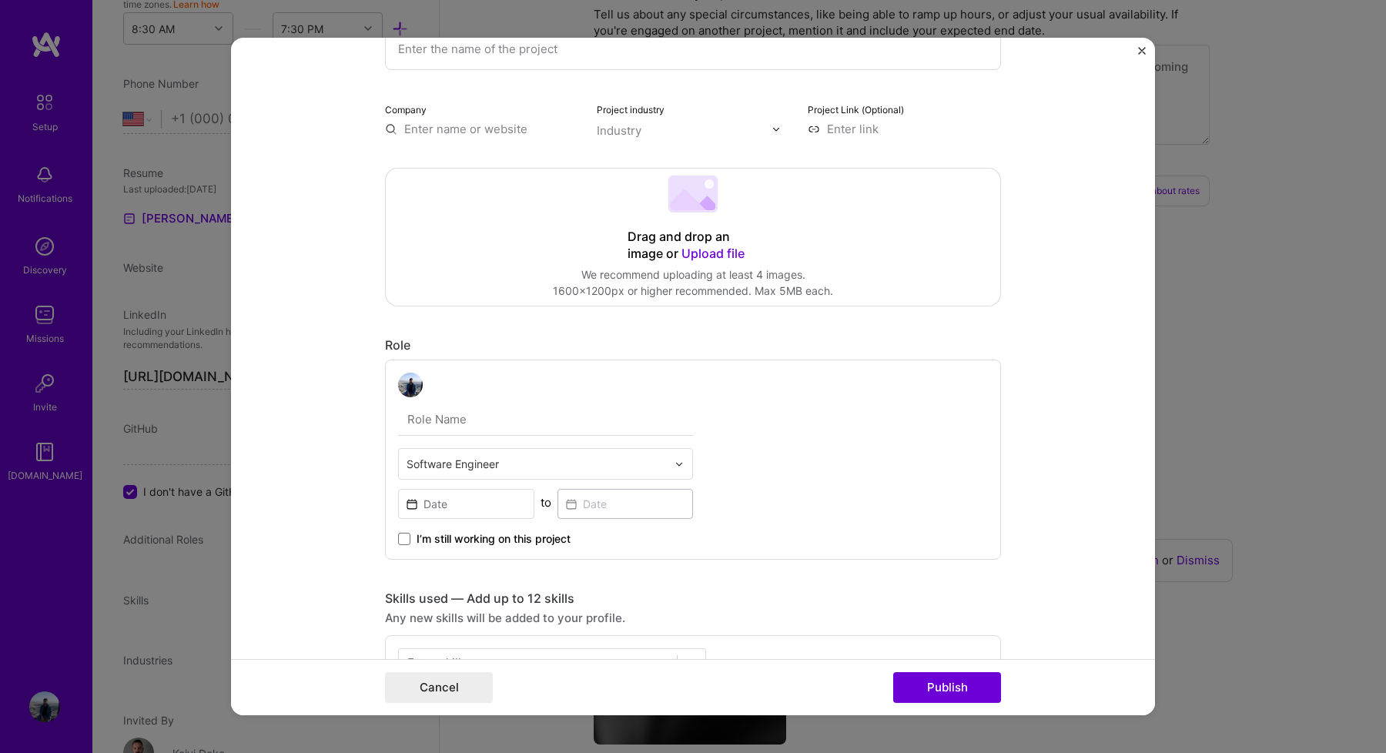
scroll to position [0, 0]
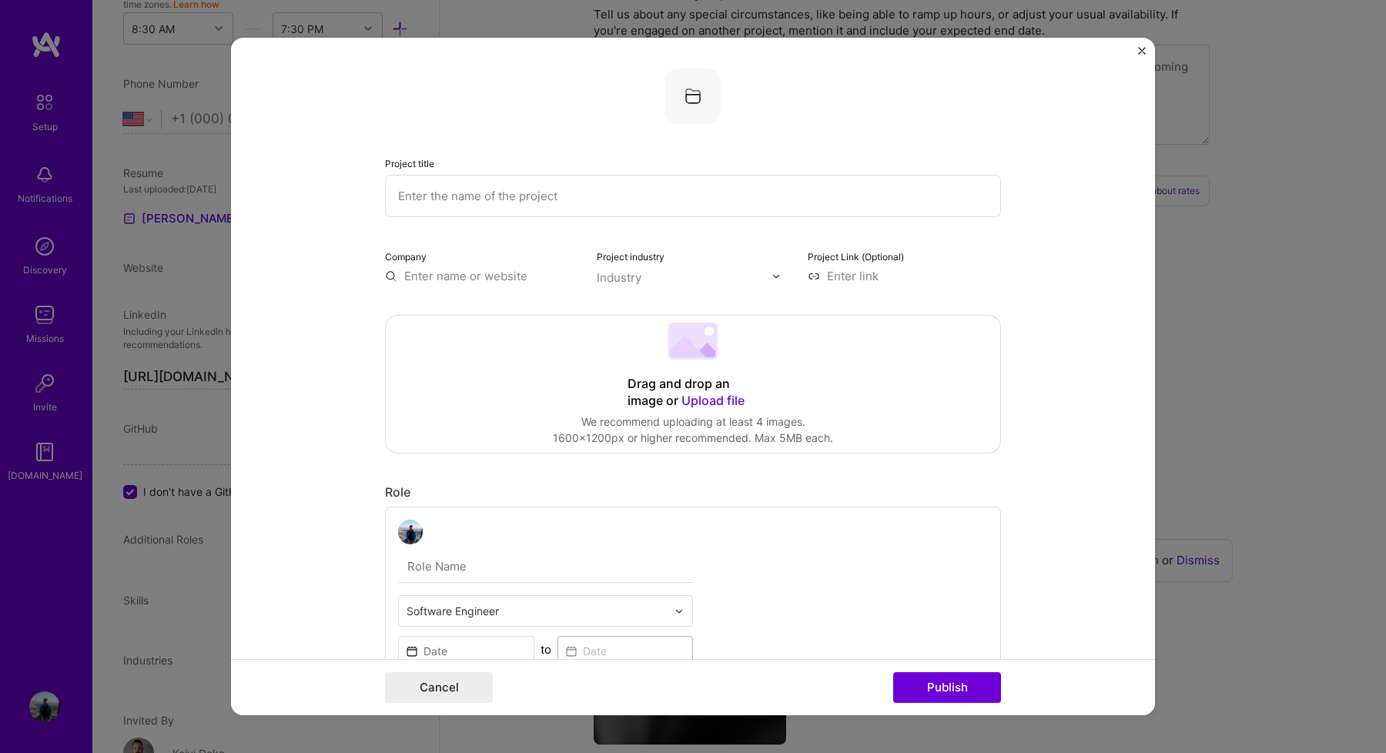
click at [324, 468] on form "Project title Company Project industry Industry Project Link (Optional) Drag an…" at bounding box center [693, 377] width 924 height 678
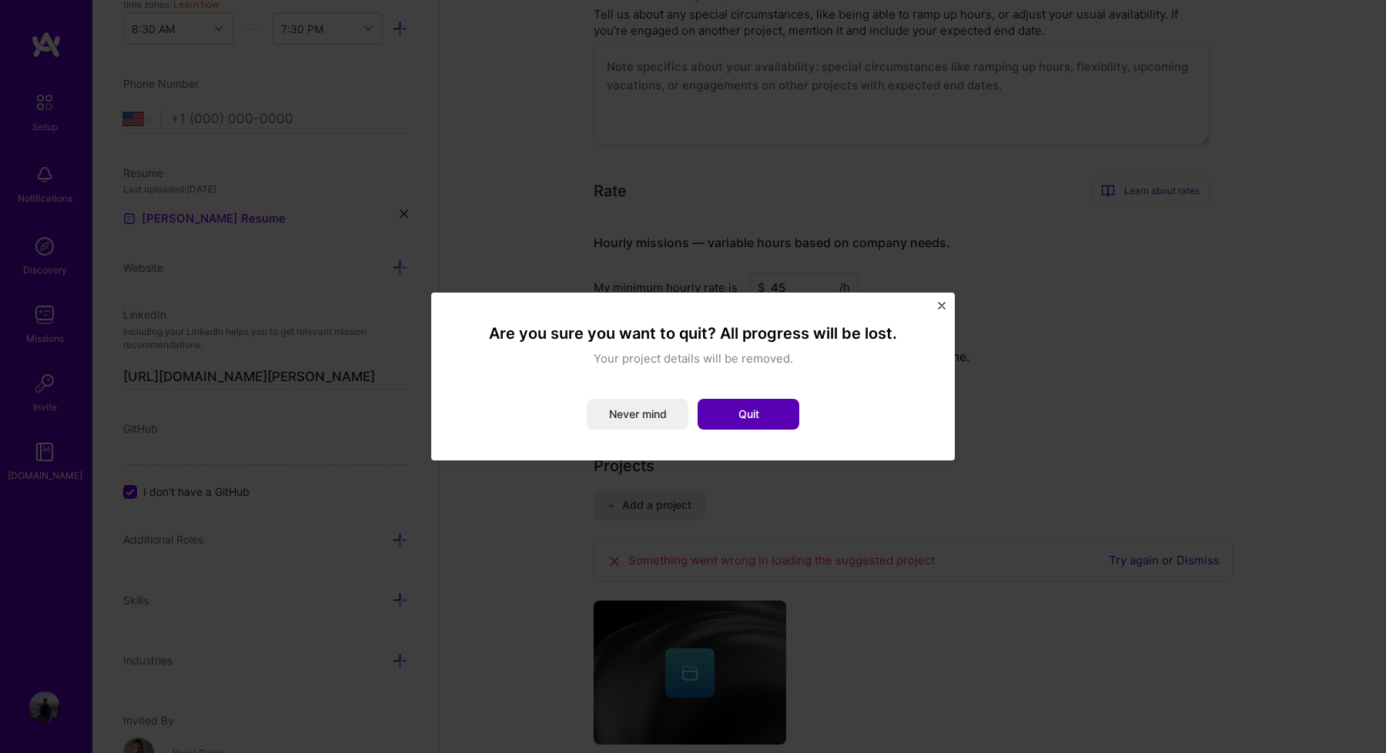
click at [701, 416] on button "Quit" at bounding box center [749, 414] width 102 height 31
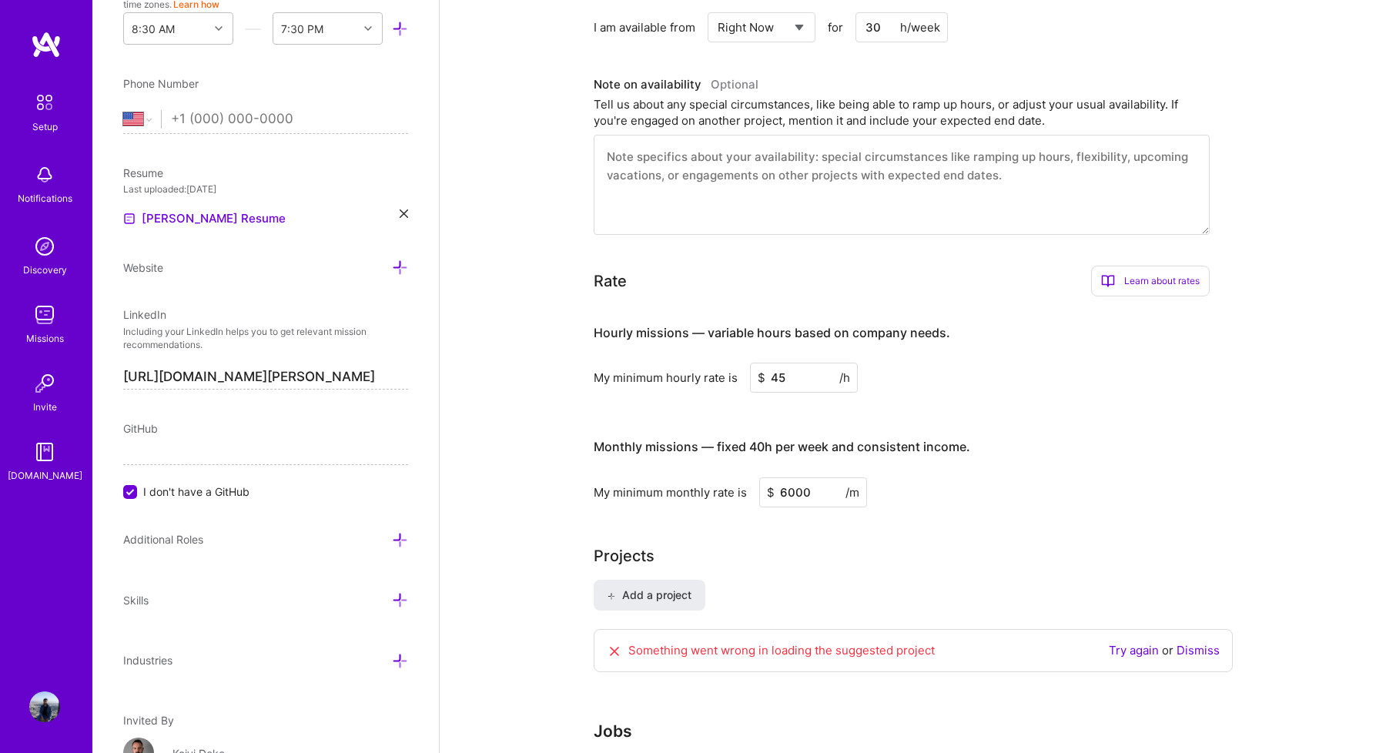
scroll to position [763, 0]
